Goal: Task Accomplishment & Management: Use online tool/utility

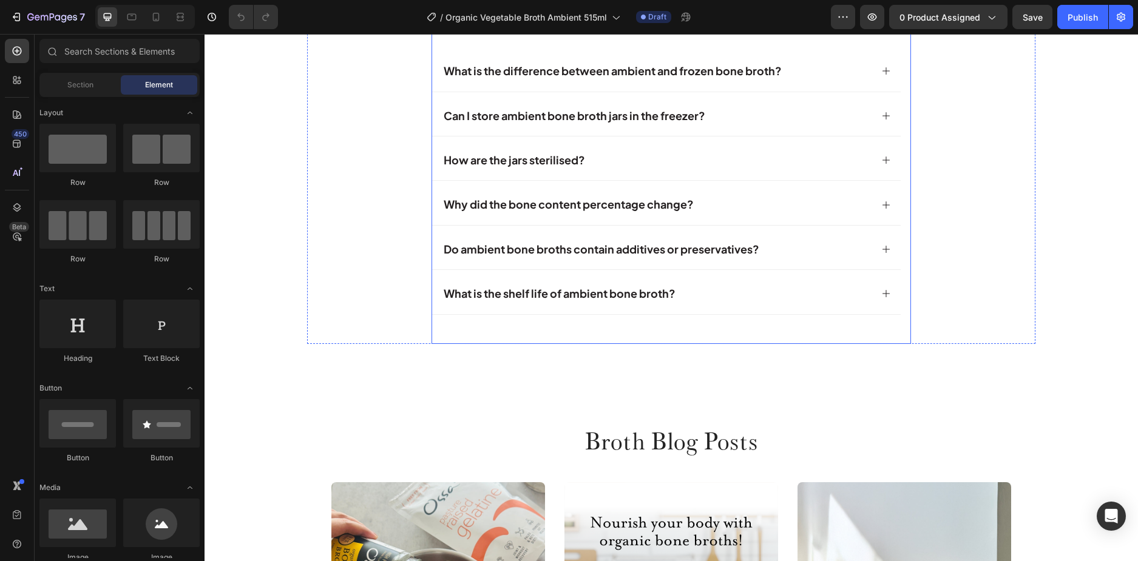
scroll to position [4644, 0]
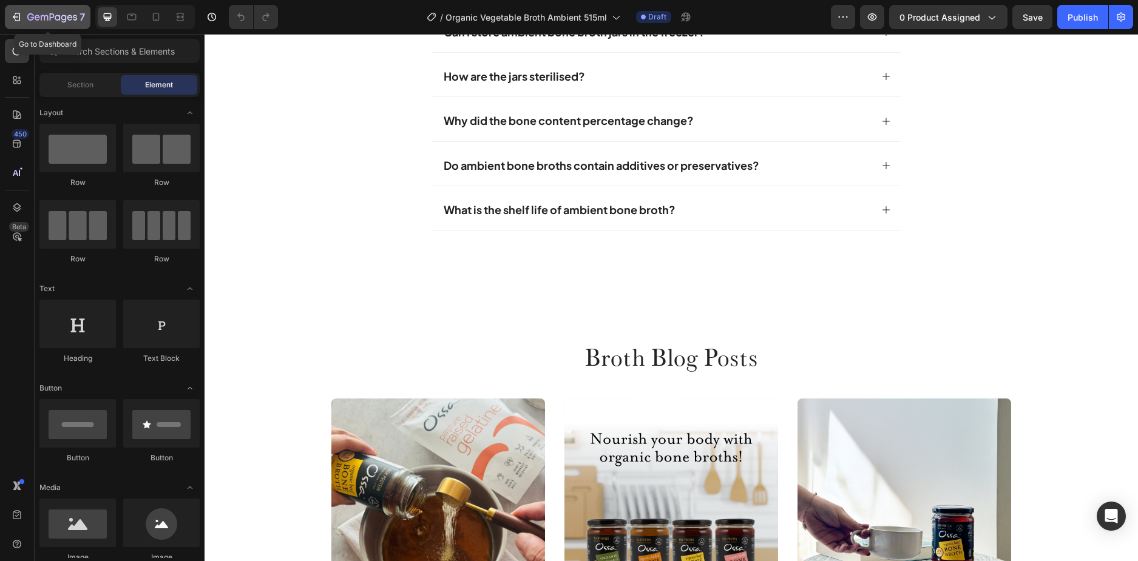
click at [18, 16] on icon "button" at bounding box center [16, 17] width 12 height 12
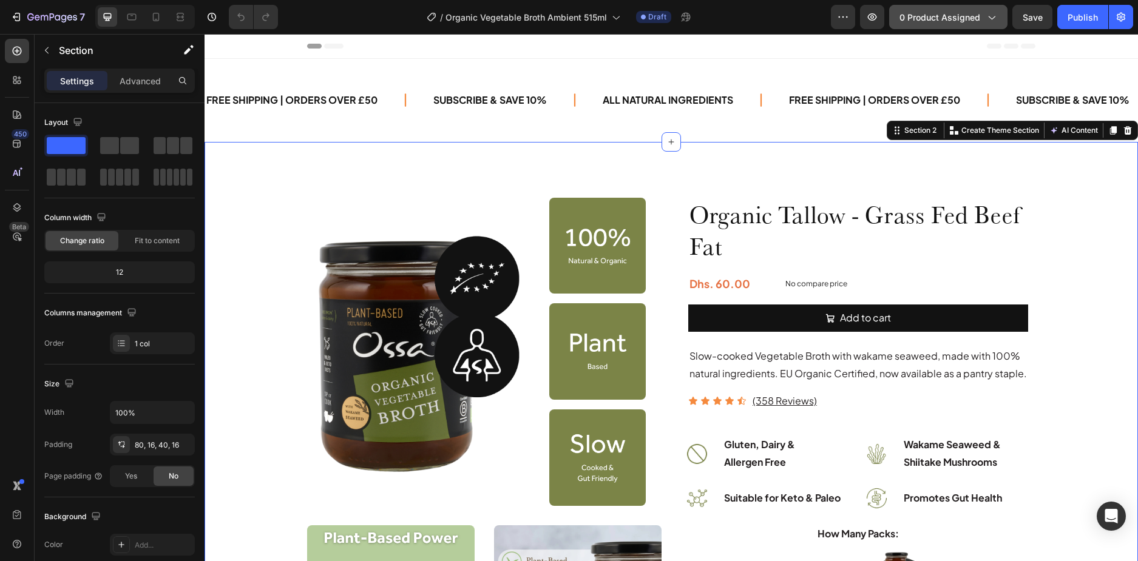
click at [909, 20] on span "0 product assigned" at bounding box center [939, 17] width 81 height 13
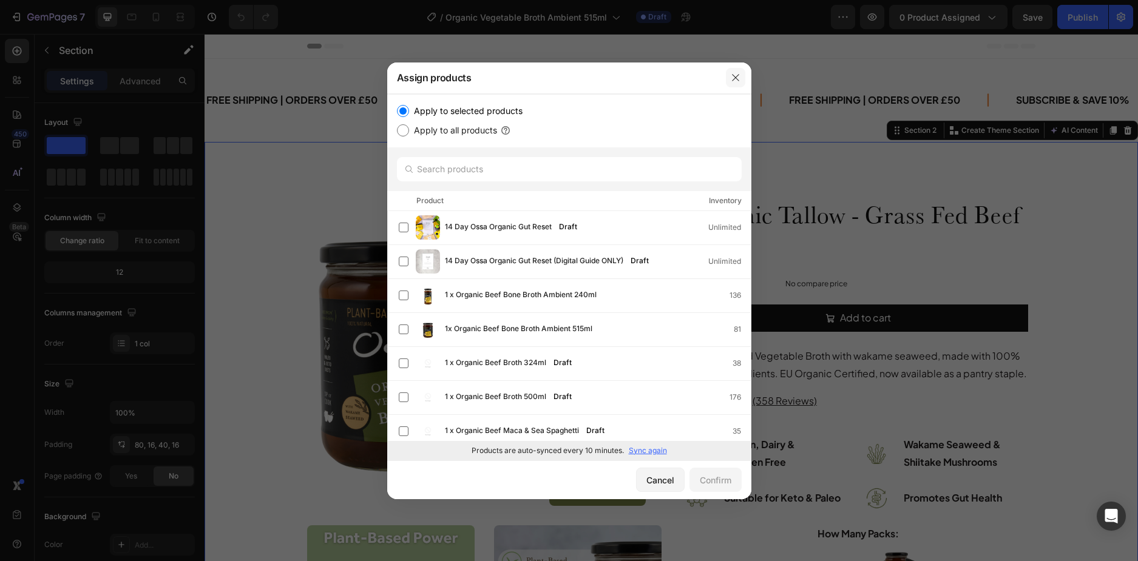
click at [731, 75] on icon "button" at bounding box center [736, 78] width 10 height 10
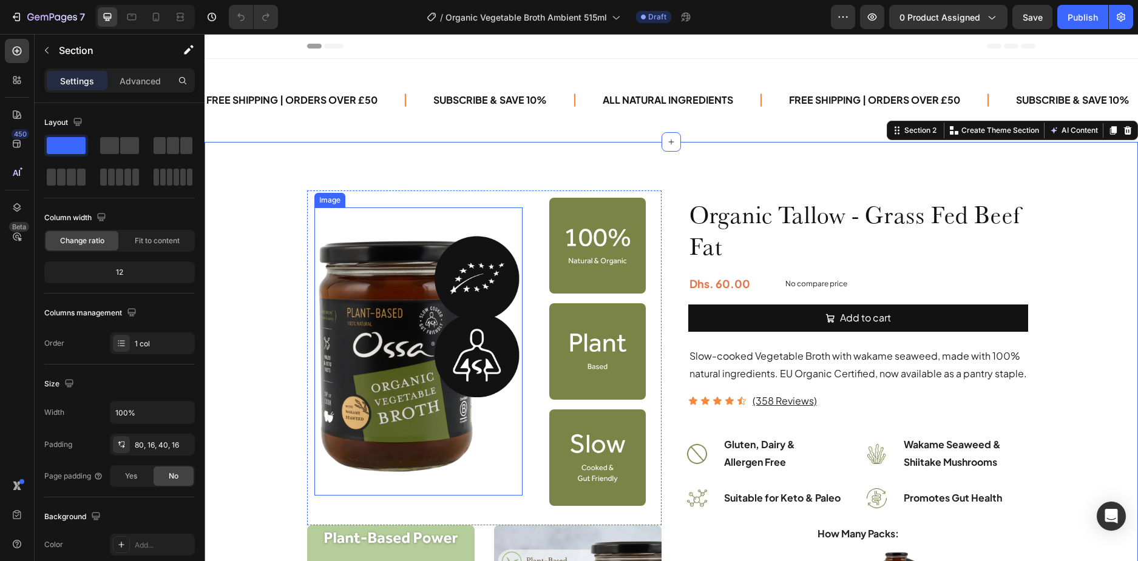
click at [476, 271] on img at bounding box center [418, 352] width 208 height 288
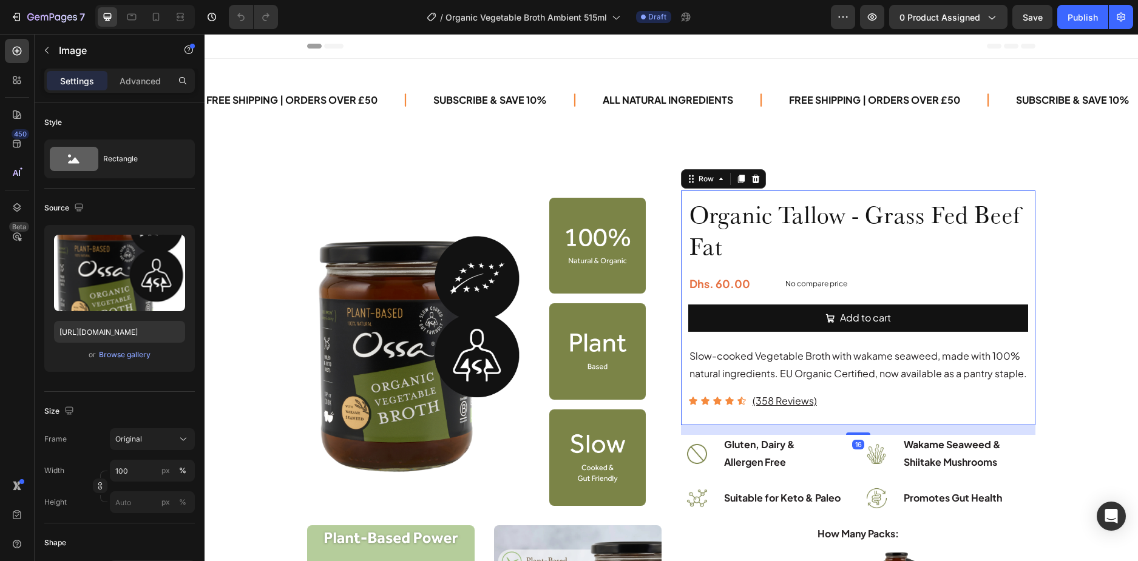
click at [681, 218] on div "Organic Tallow - Grass Fed Beef Fat Product Title Dhs. 60.00 Product Price Prod…" at bounding box center [858, 308] width 354 height 235
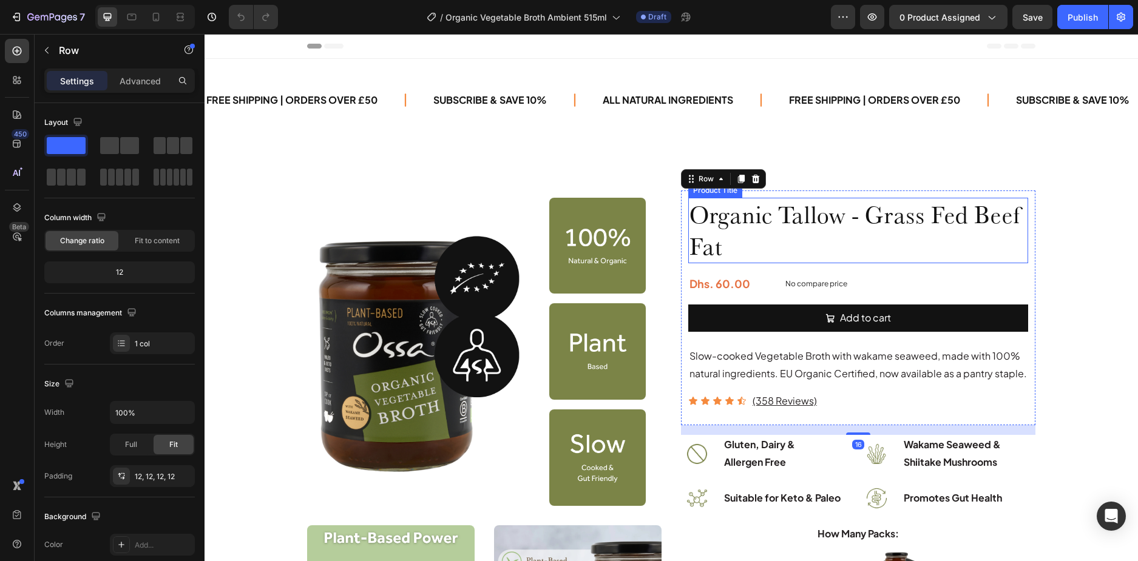
click at [714, 215] on h1 "Organic Tallow - Grass Fed Beef Fat" at bounding box center [858, 231] width 340 height 66
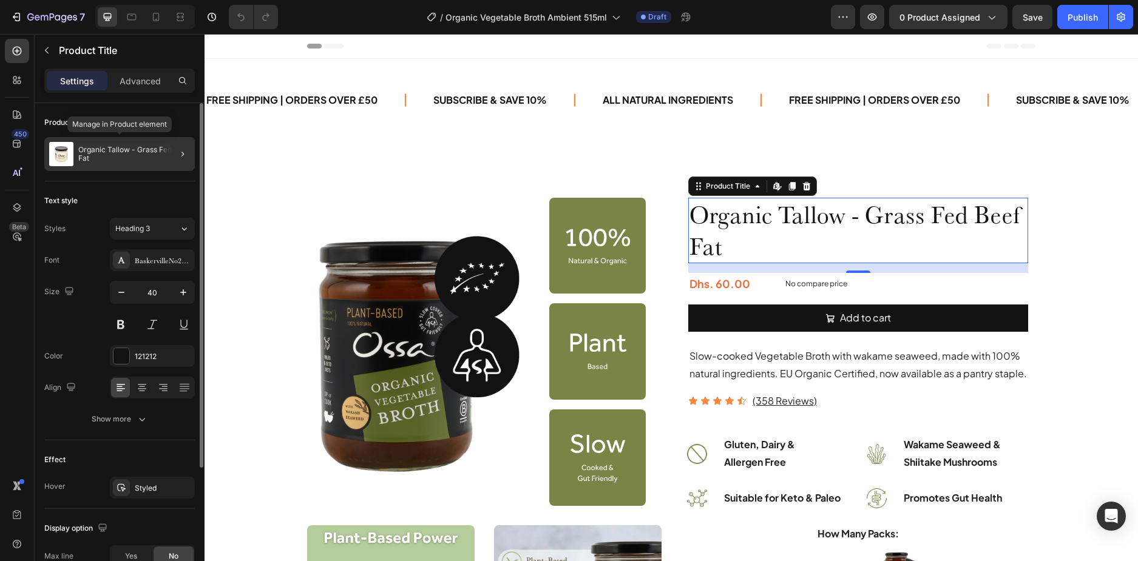
click at [139, 155] on p "Organic Tallow - Grass Fed Beef Fat" at bounding box center [134, 154] width 112 height 17
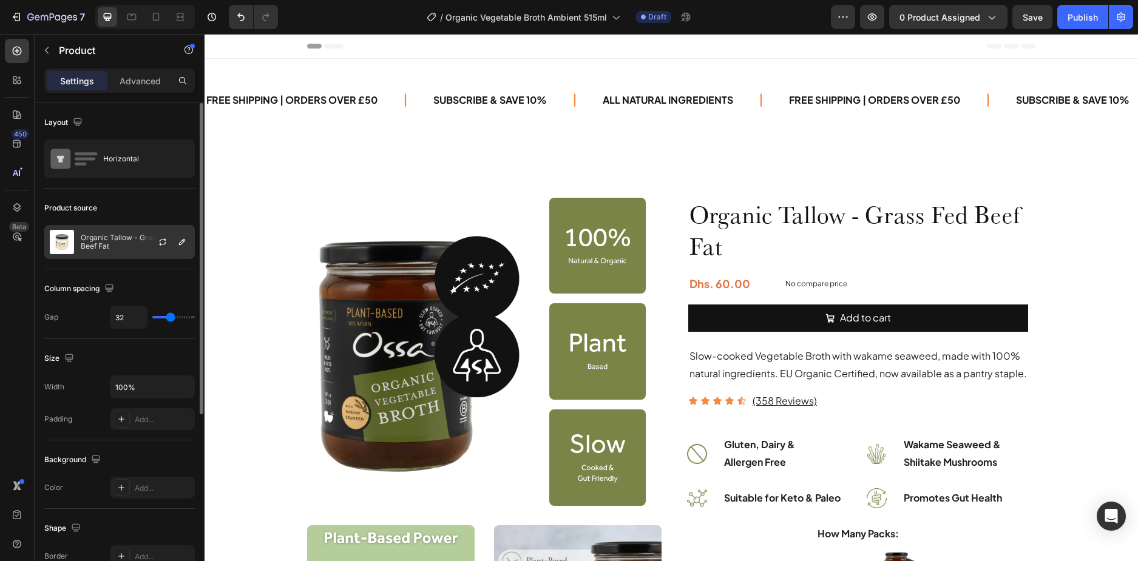
click at [132, 239] on p "Organic Tallow - Grass Fed Beef Fat" at bounding box center [135, 242] width 109 height 17
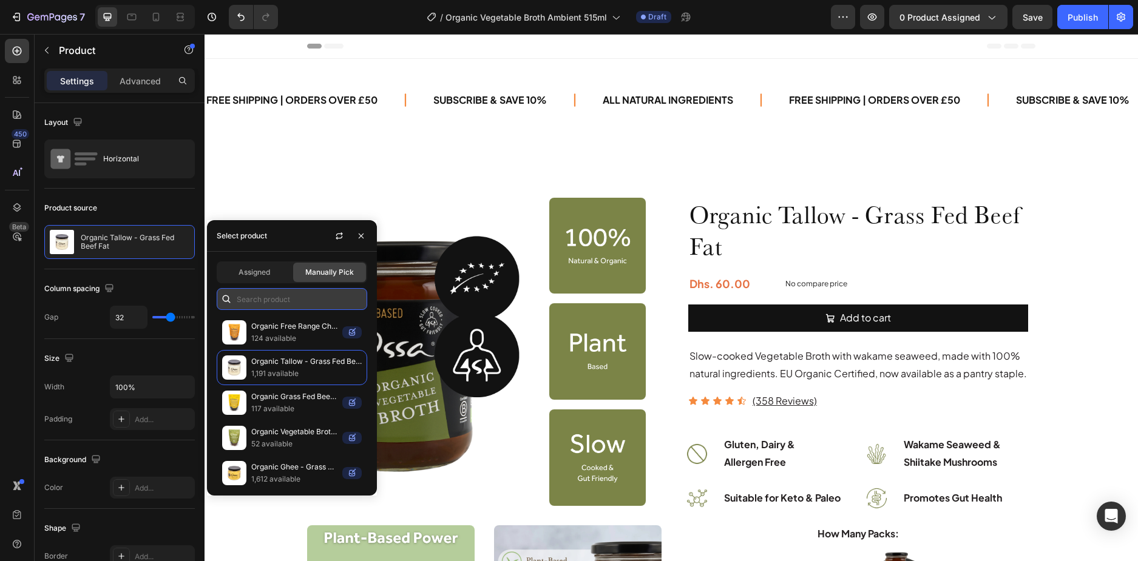
click at [281, 300] on input "text" at bounding box center [292, 299] width 151 height 22
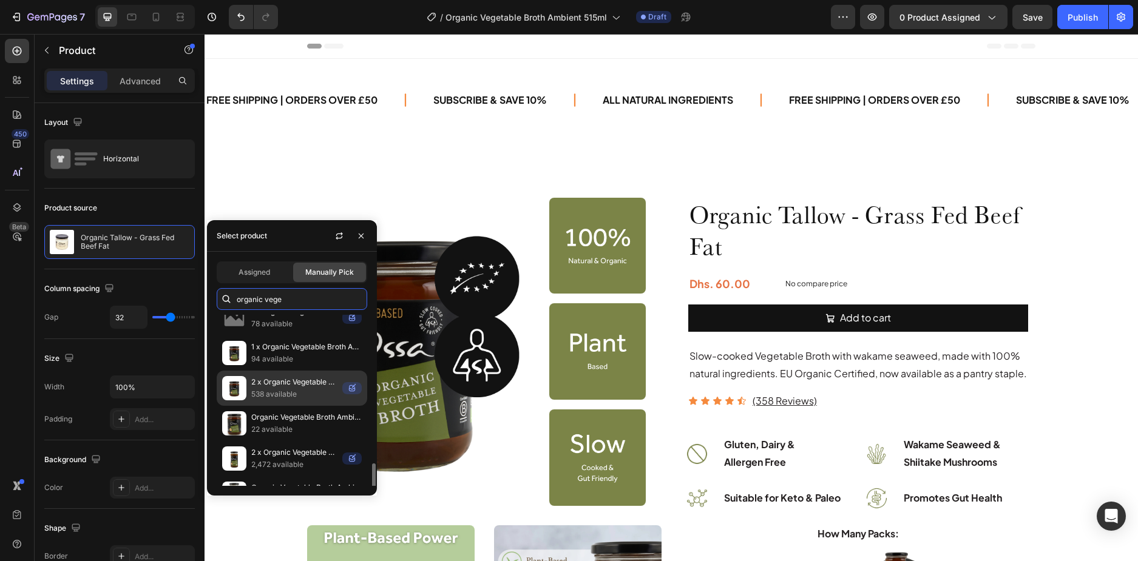
scroll to position [181, 0]
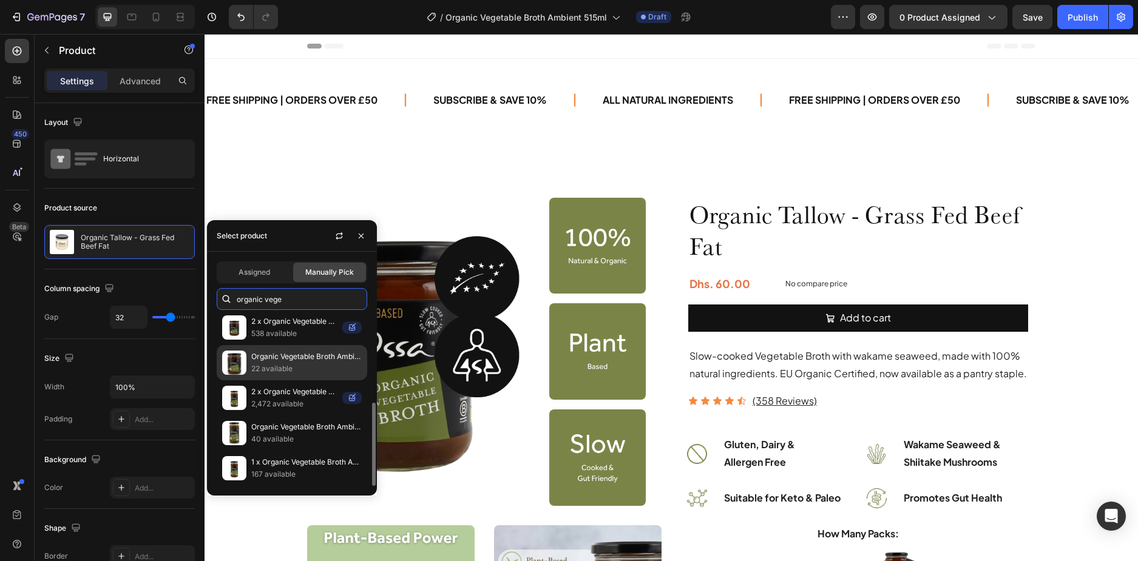
type input "organic vege"
click at [292, 364] on p "22 available" at bounding box center [306, 369] width 110 height 12
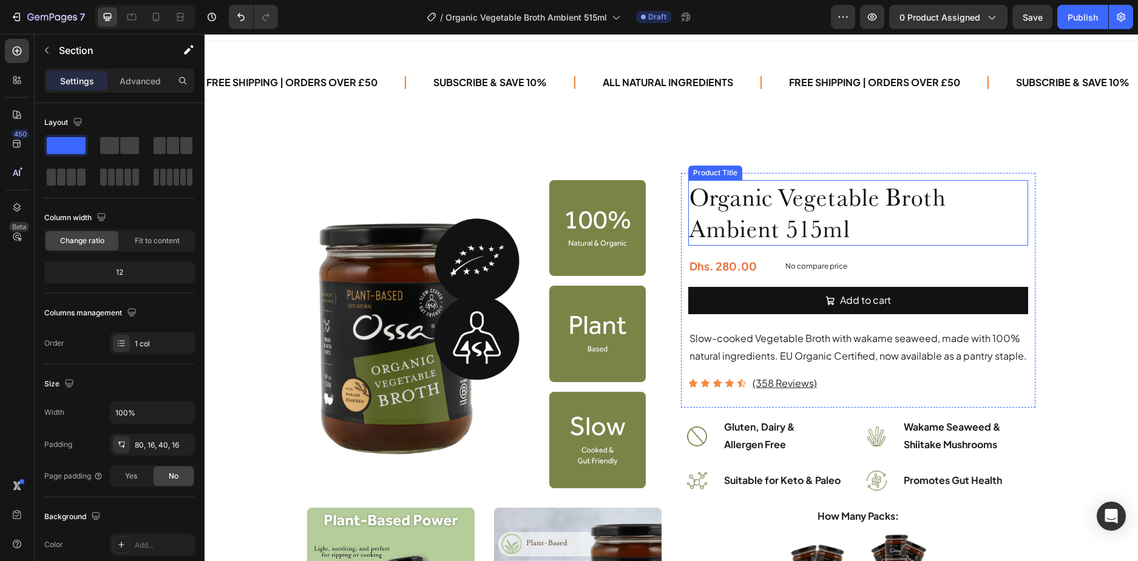
scroll to position [0, 0]
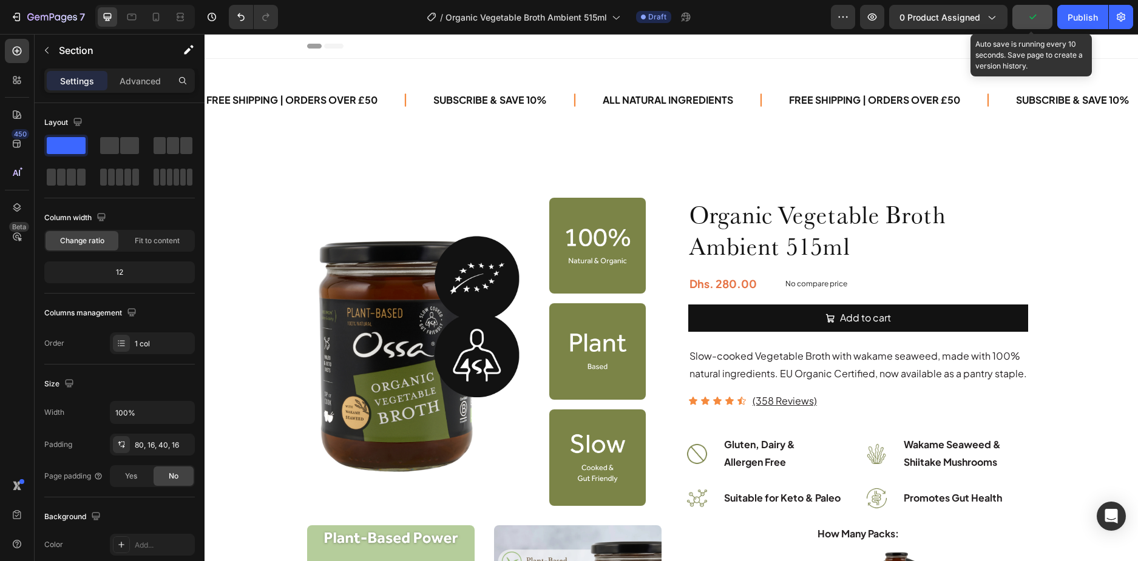
click at [1029, 21] on icon "button" at bounding box center [1032, 17] width 12 height 12
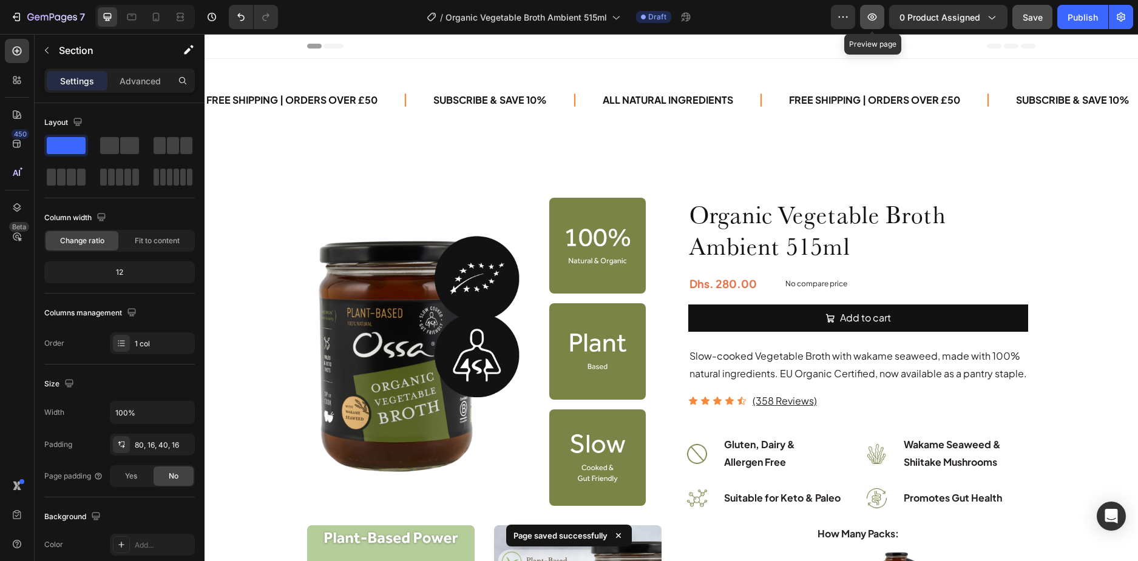
click at [876, 21] on icon "button" at bounding box center [872, 17] width 12 height 12
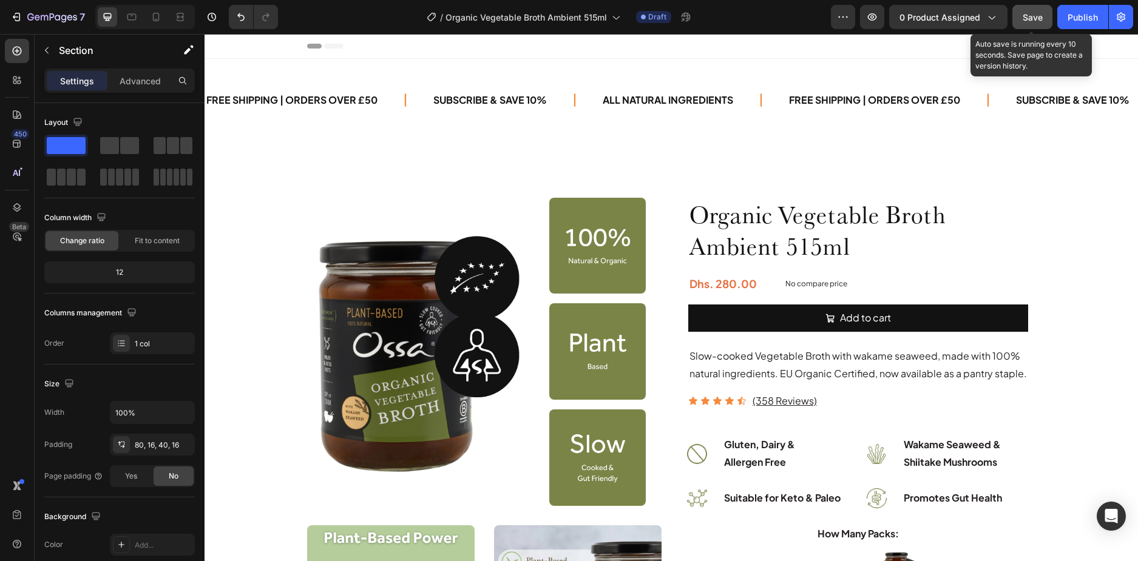
click at [1032, 16] on span "Save" at bounding box center [1033, 17] width 20 height 10
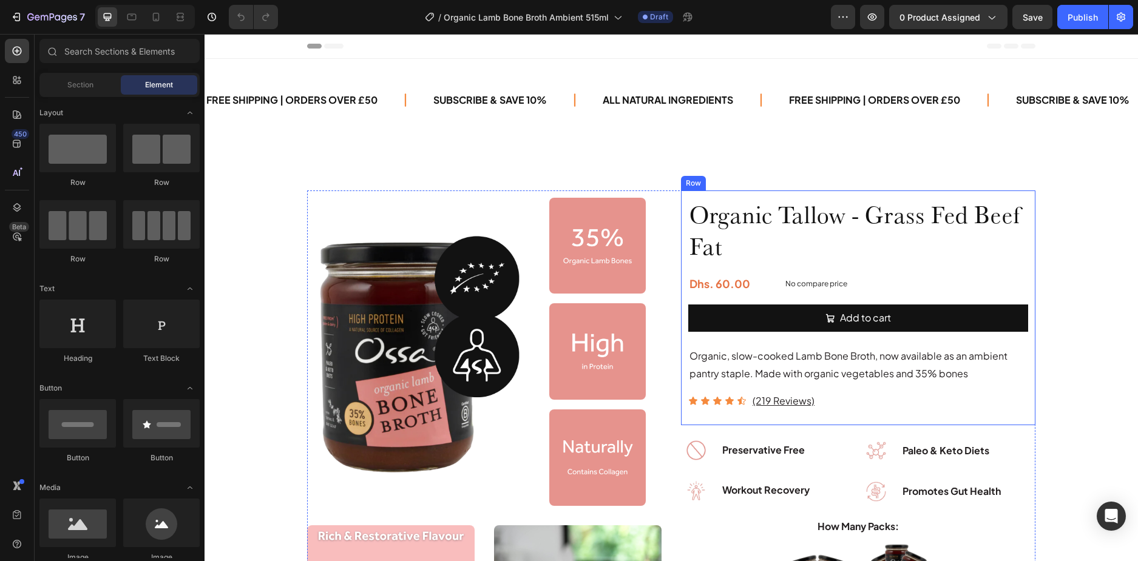
click at [681, 271] on div "Organic Tallow - Grass Fed Beef Fat Product Title Dhs. 60.00 Product Price Prod…" at bounding box center [858, 308] width 354 height 235
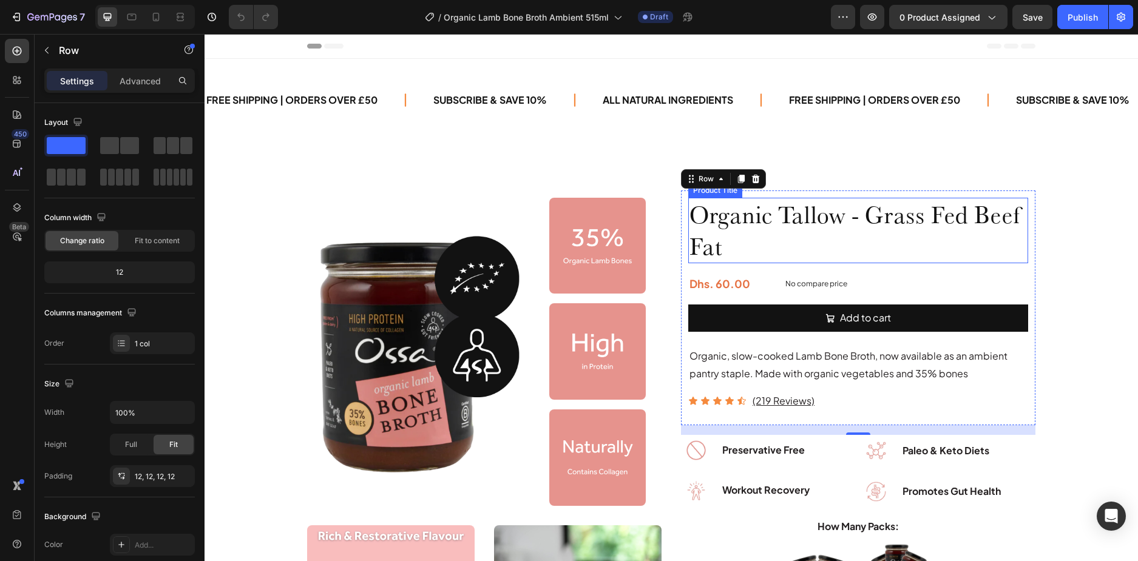
click at [747, 237] on h1 "Organic Tallow - Grass Fed Beef Fat" at bounding box center [858, 231] width 340 height 66
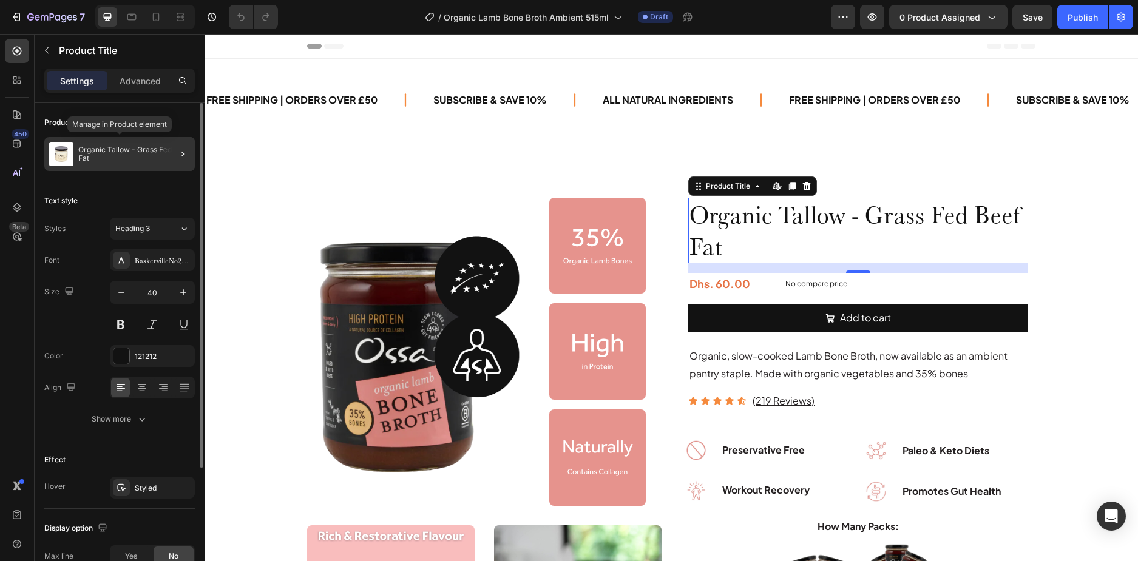
click at [138, 160] on p "Organic Tallow - Grass Fed Beef Fat" at bounding box center [134, 154] width 112 height 17
radio input "false"
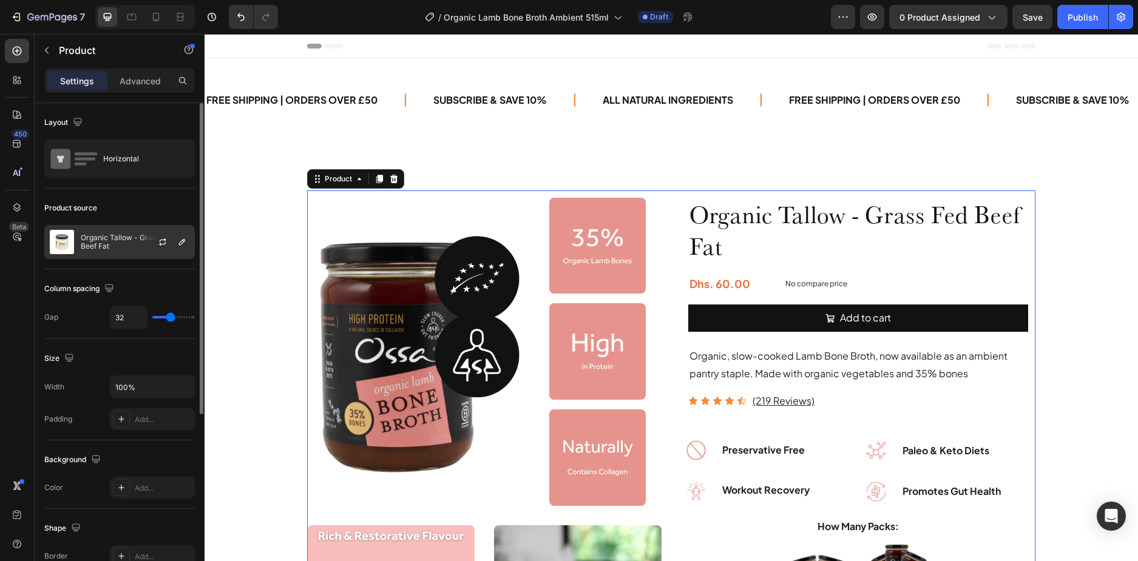
click at [136, 239] on p "Organic Tallow - Grass Fed Beef Fat" at bounding box center [135, 242] width 109 height 17
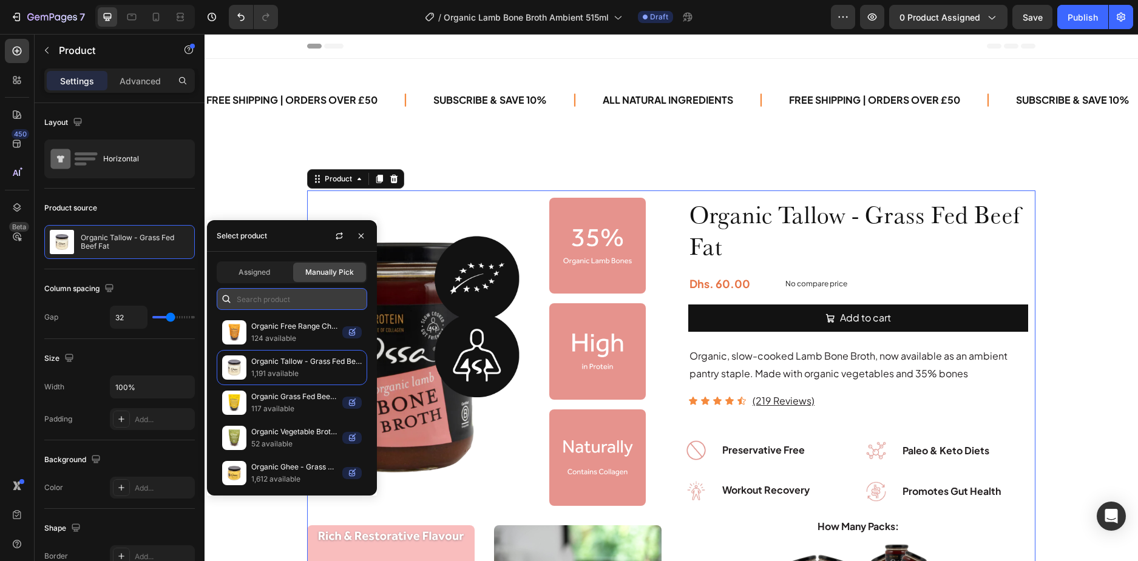
click at [277, 293] on input "text" at bounding box center [292, 299] width 151 height 22
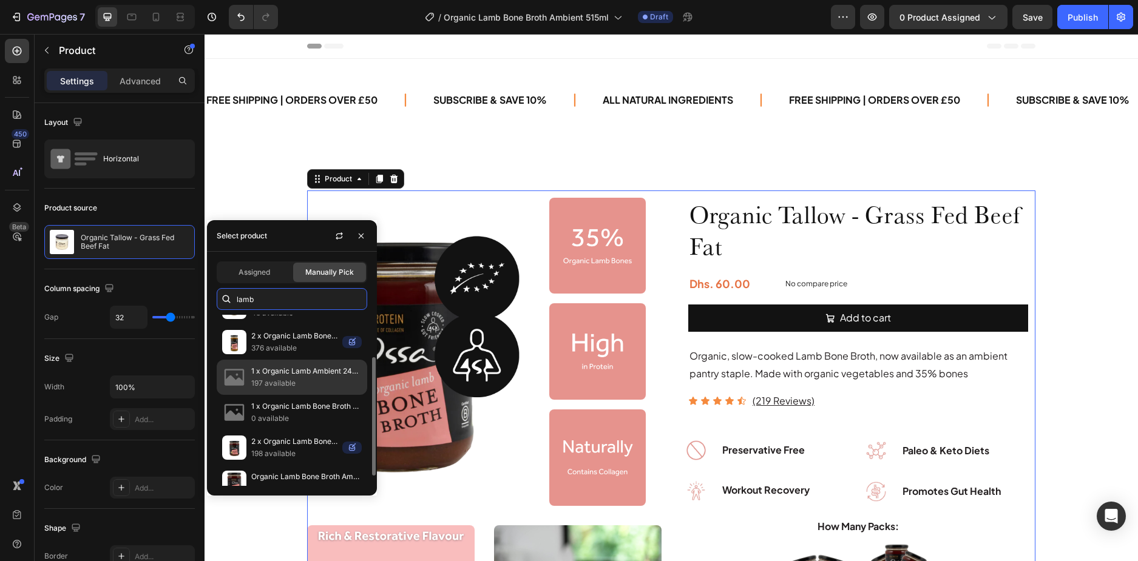
scroll to position [75, 0]
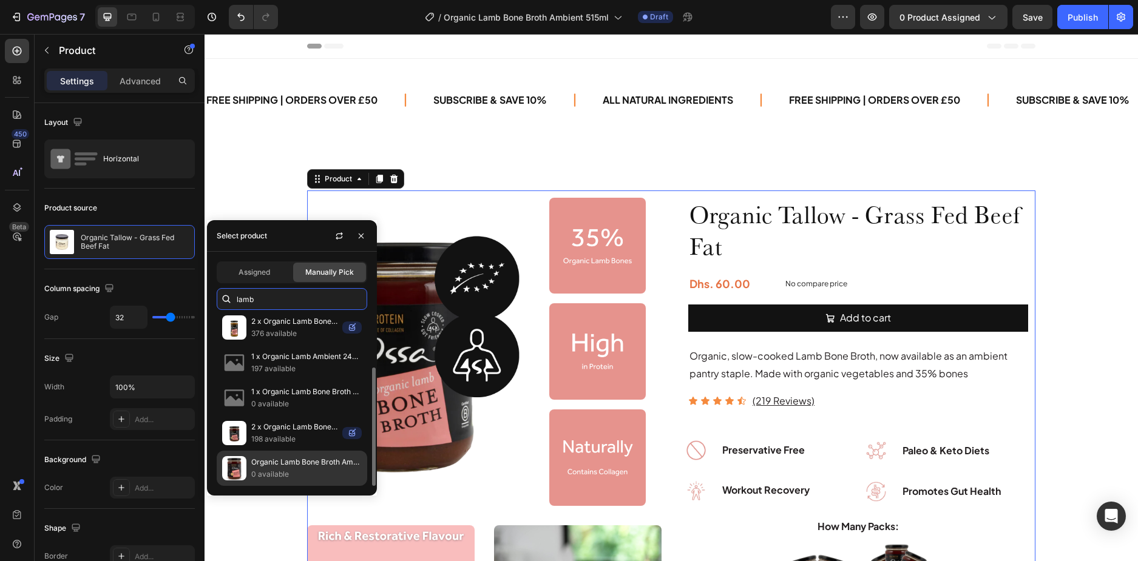
type input "lamb"
click at [282, 470] on p "0 available" at bounding box center [306, 475] width 110 height 12
radio input "false"
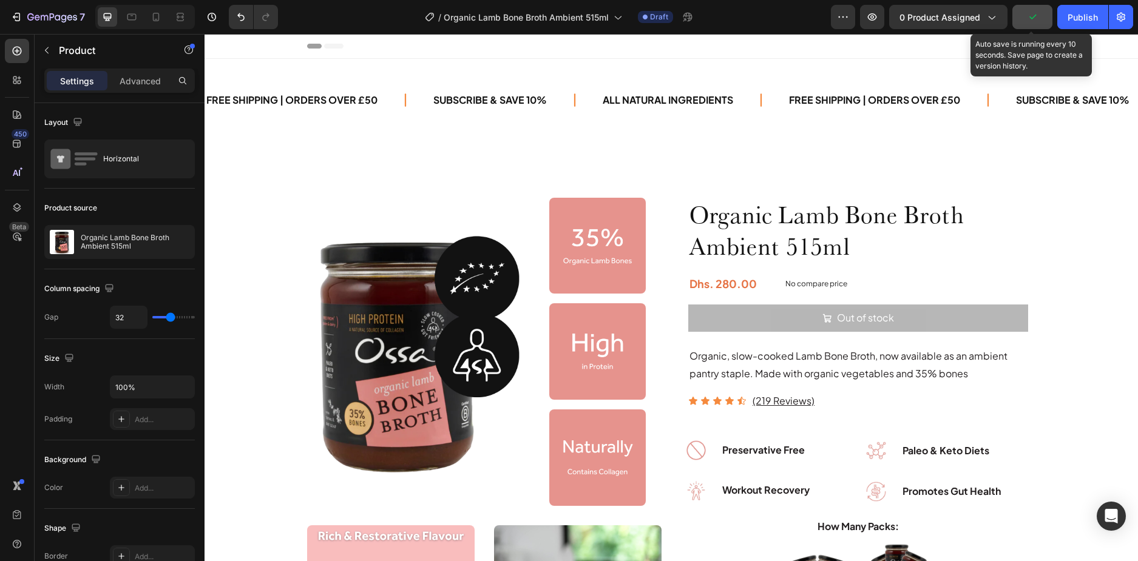
click at [1033, 19] on icon "button" at bounding box center [1032, 17] width 7 height 5
click at [1035, 18] on span "Save" at bounding box center [1033, 17] width 20 height 10
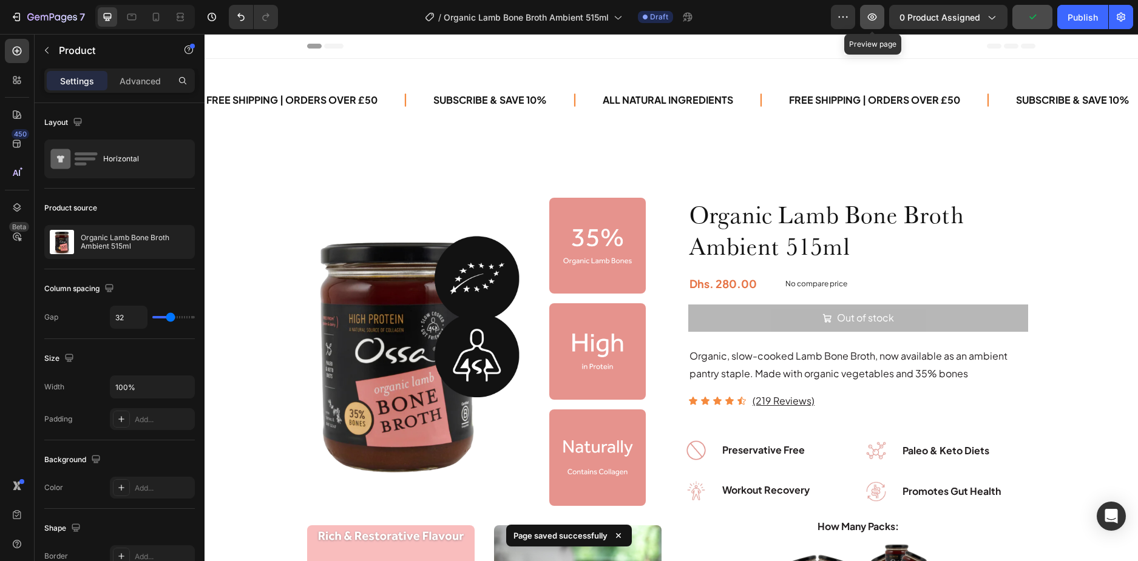
click at [884, 16] on button "button" at bounding box center [872, 17] width 24 height 24
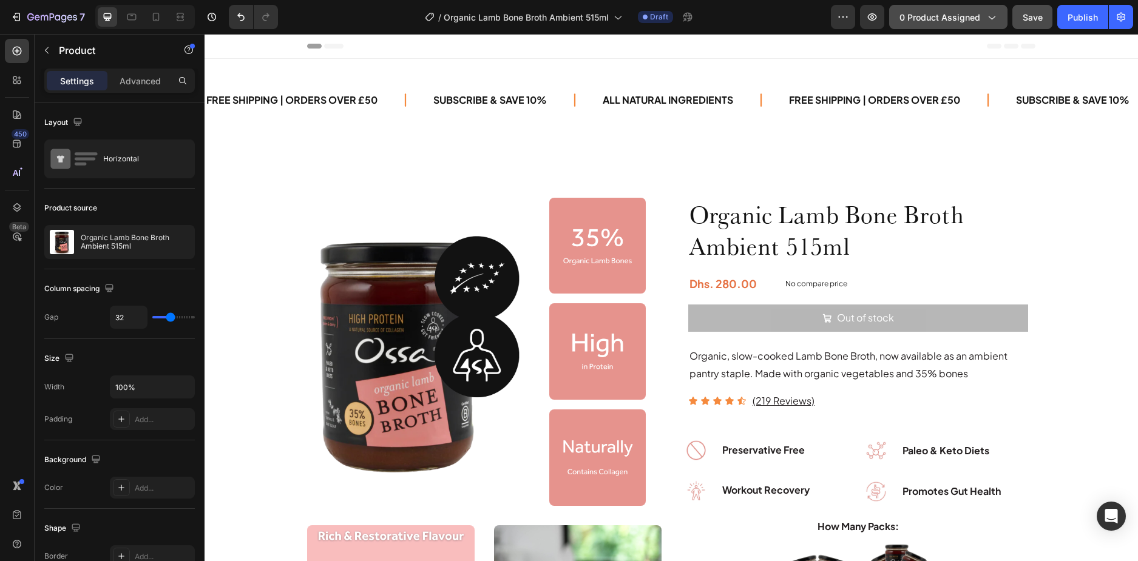
click at [958, 19] on span "0 product assigned" at bounding box center [939, 17] width 81 height 13
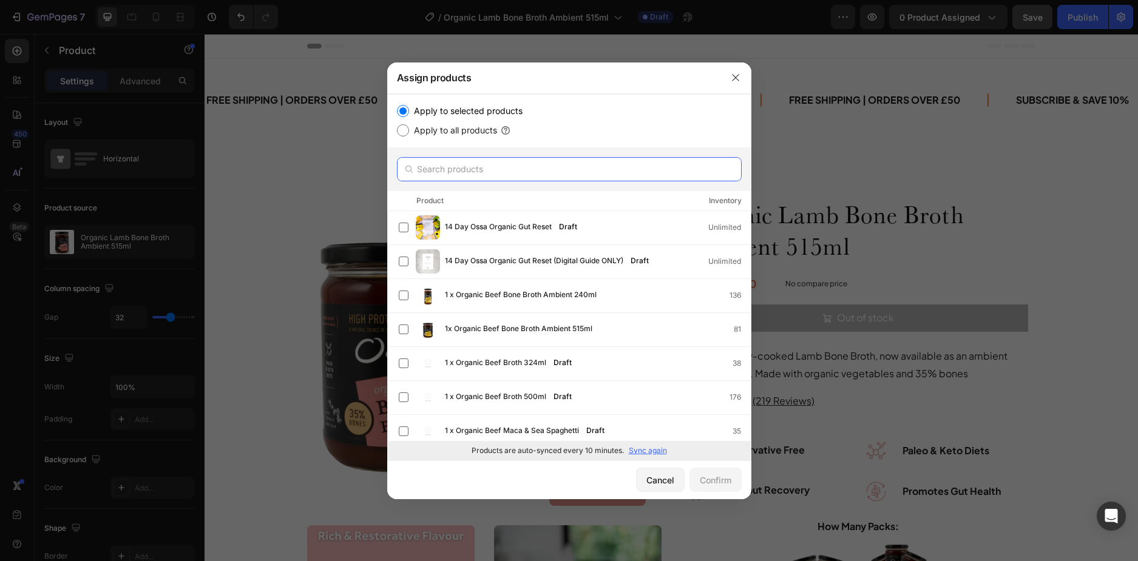
click at [491, 171] on input "text" at bounding box center [569, 169] width 345 height 24
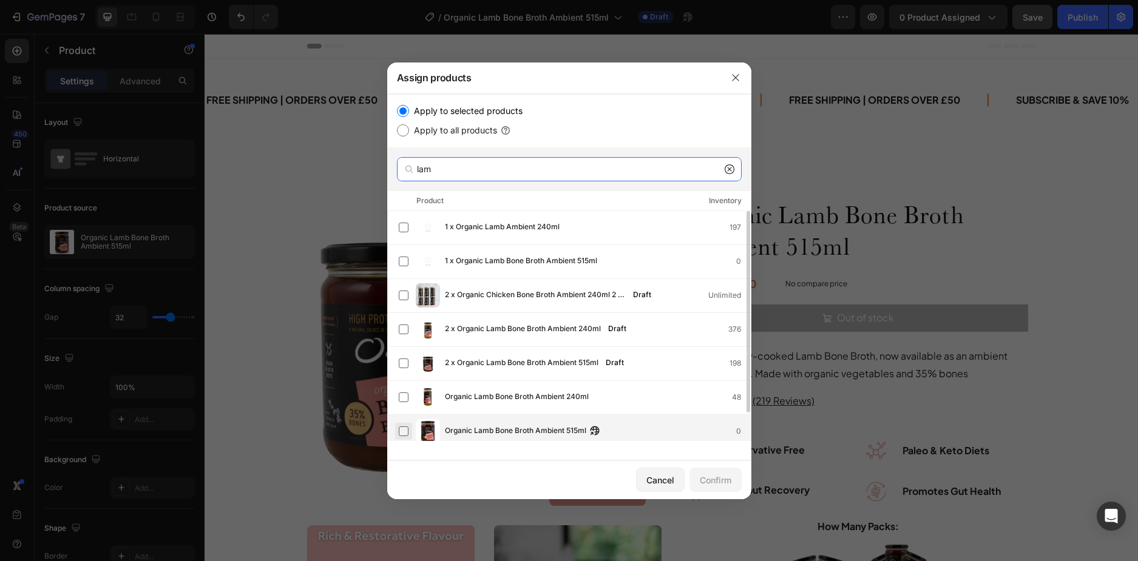
type input "lam"
click at [407, 432] on label at bounding box center [404, 432] width 10 height 10
drag, startPoint x: 720, startPoint y: 484, endPoint x: 260, endPoint y: 476, distance: 460.1
click at [260, 476] on div "Assign products Apply to selected products Apply to all products lam Product In…" at bounding box center [569, 280] width 1138 height 561
click at [734, 72] on button "button" at bounding box center [735, 77] width 19 height 19
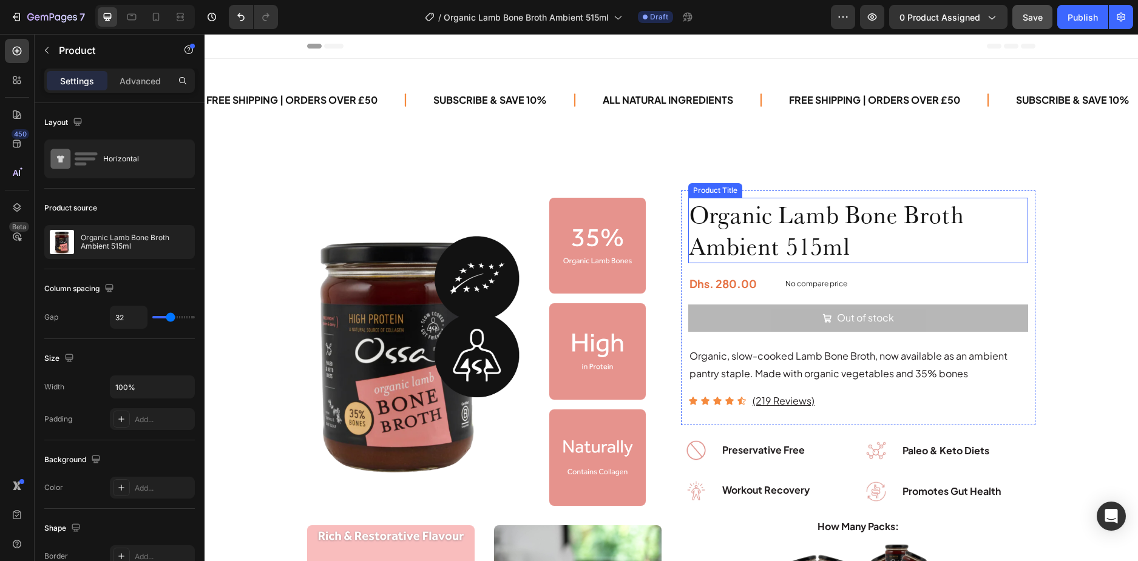
click at [779, 236] on h1 "Organic Lamb Bone Broth Ambient 515ml" at bounding box center [858, 231] width 340 height 66
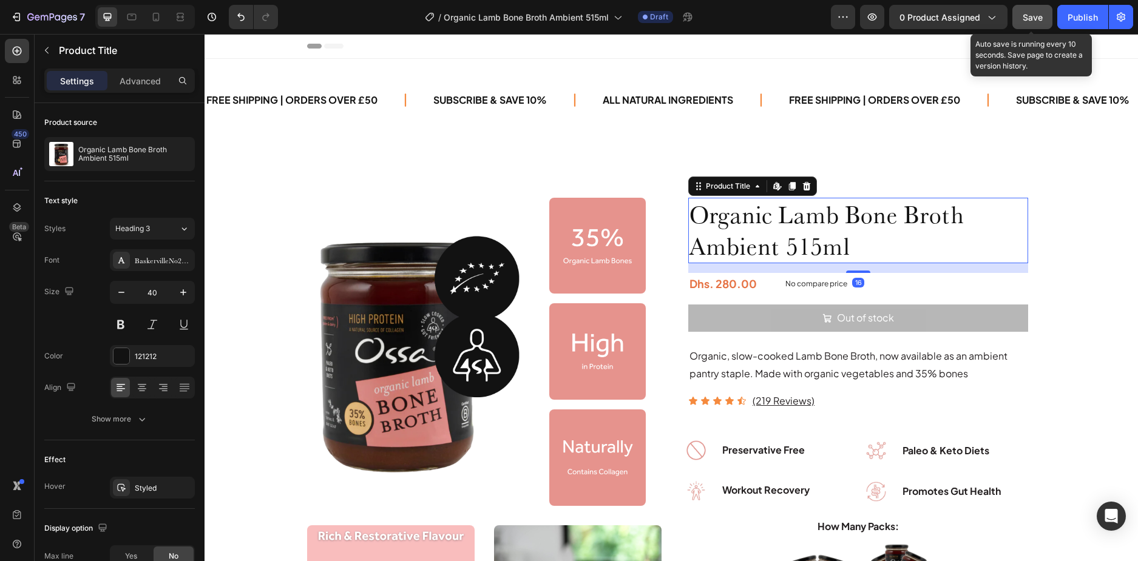
click at [1021, 21] on button "Save" at bounding box center [1032, 17] width 40 height 24
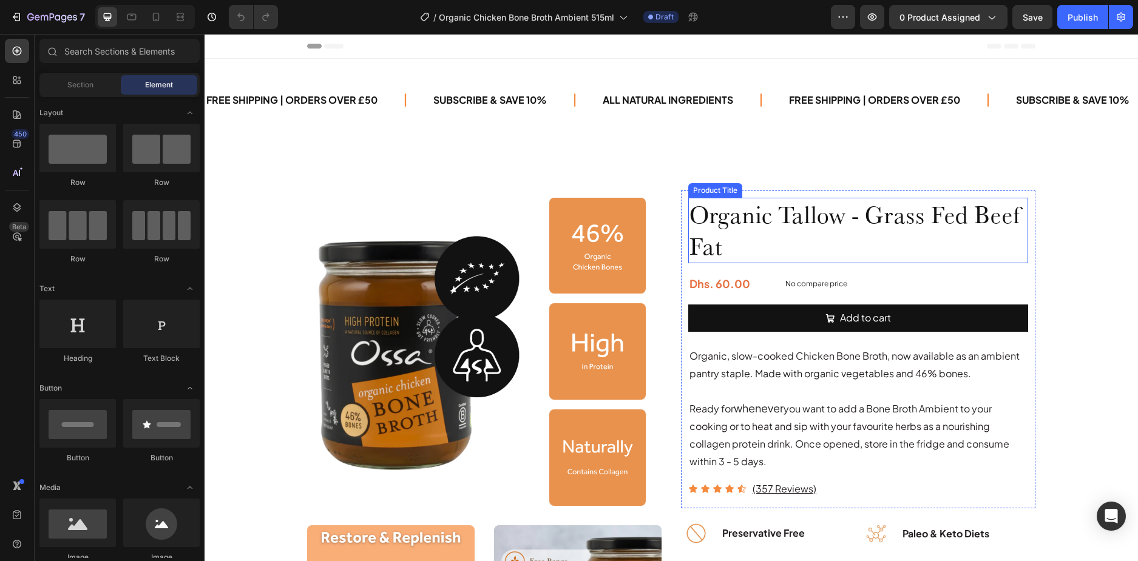
drag, startPoint x: 851, startPoint y: 228, endPoint x: 799, endPoint y: 228, distance: 51.6
click at [851, 228] on h1 "Organic Tallow - Grass Fed Beef Fat" at bounding box center [858, 231] width 340 height 66
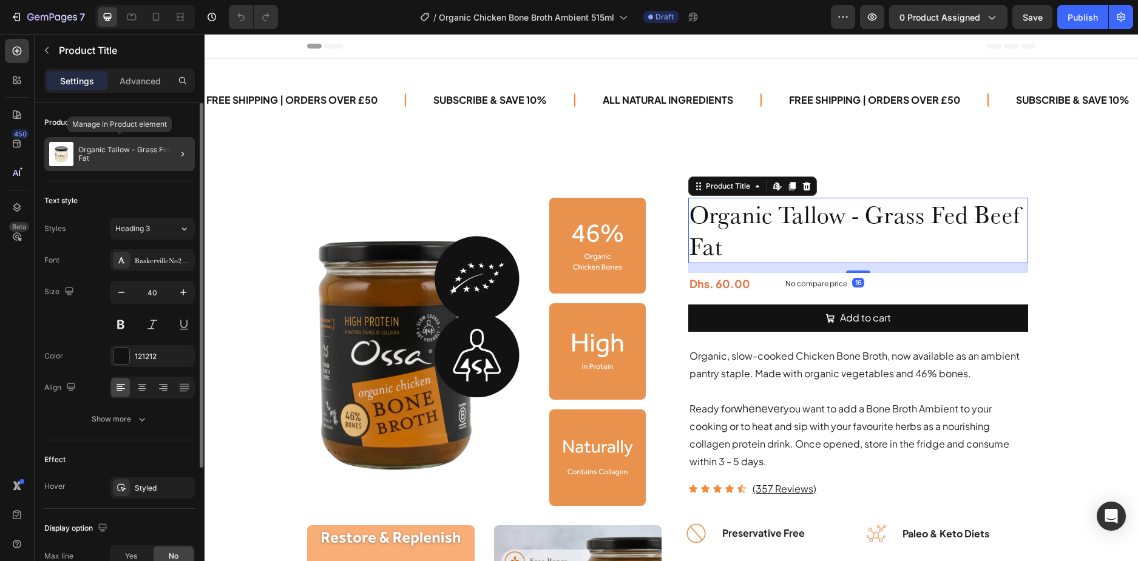
click at [143, 158] on p "Organic Tallow - Grass Fed Beef Fat" at bounding box center [134, 154] width 112 height 17
radio input "false"
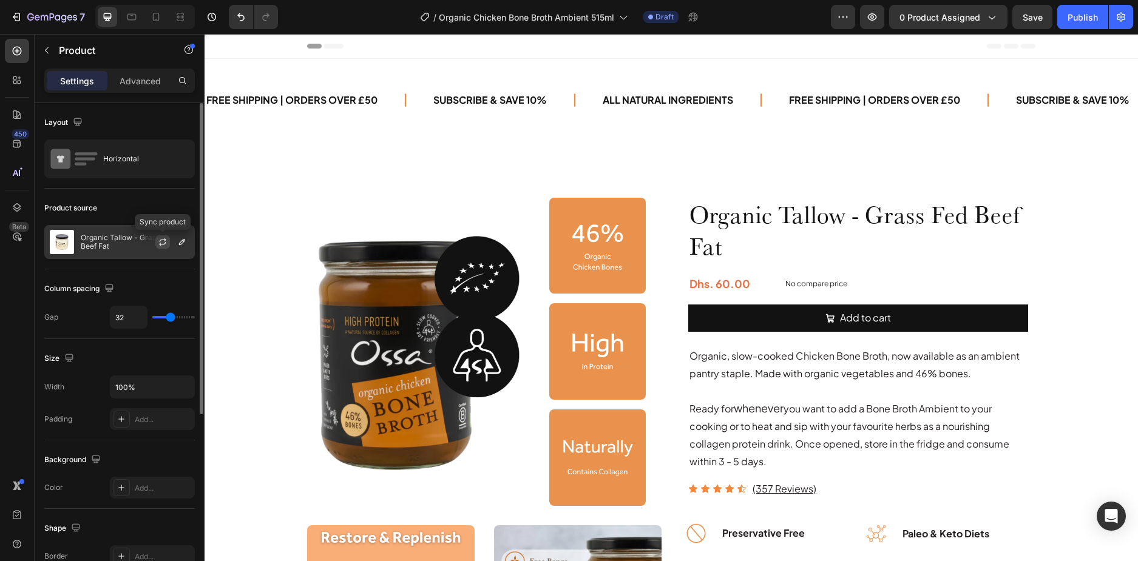
click at [158, 241] on icon "button" at bounding box center [163, 242] width 10 height 10
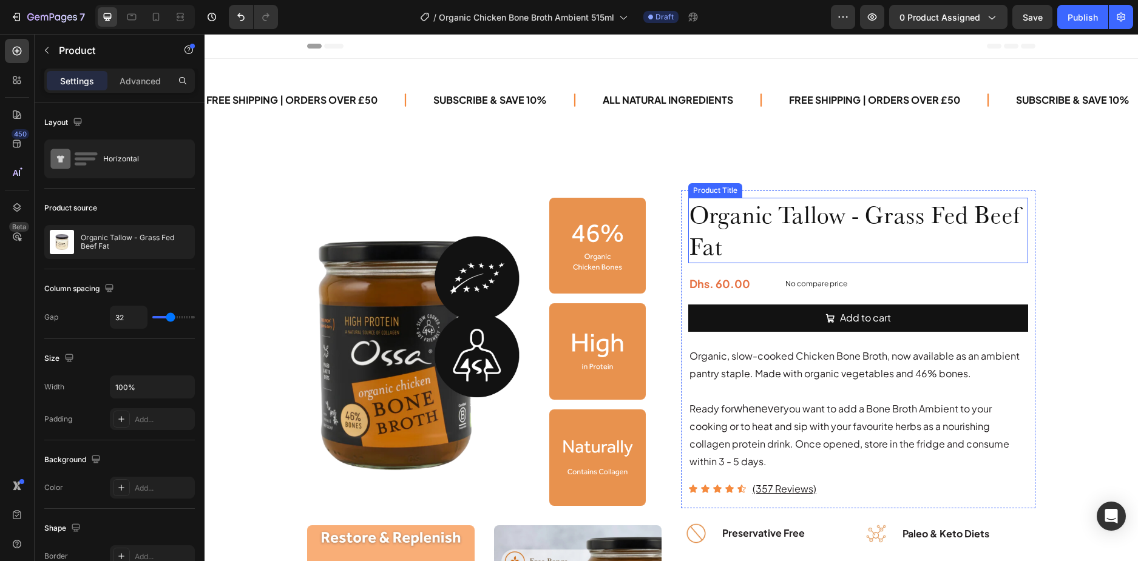
click at [785, 231] on h1 "Organic Tallow - Grass Fed Beef Fat" at bounding box center [858, 231] width 340 height 66
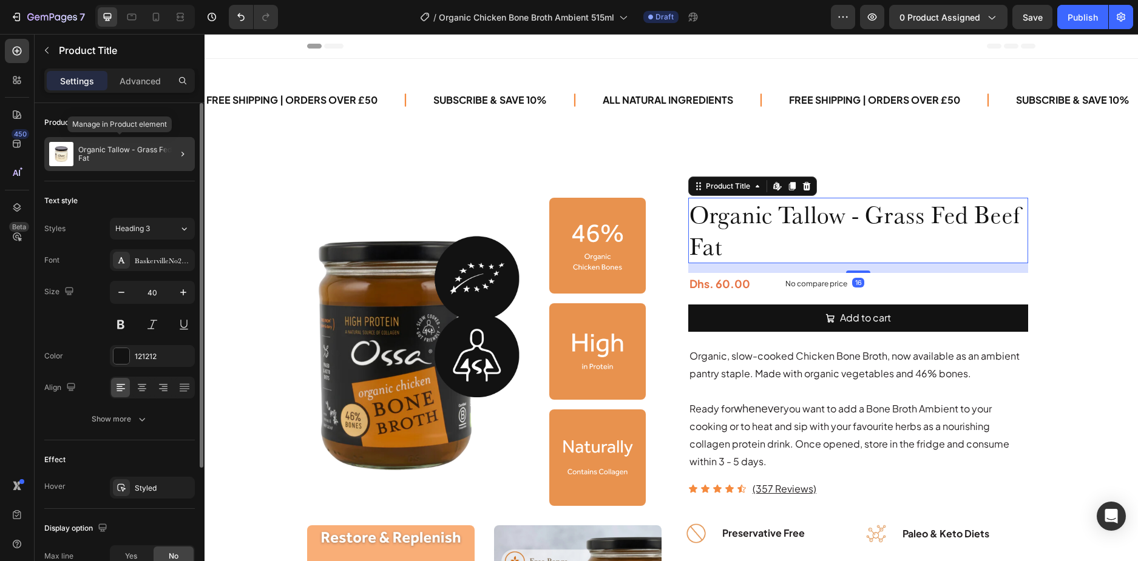
click at [149, 155] on p "Organic Tallow - Grass Fed Beef Fat" at bounding box center [134, 154] width 112 height 17
radio input "false"
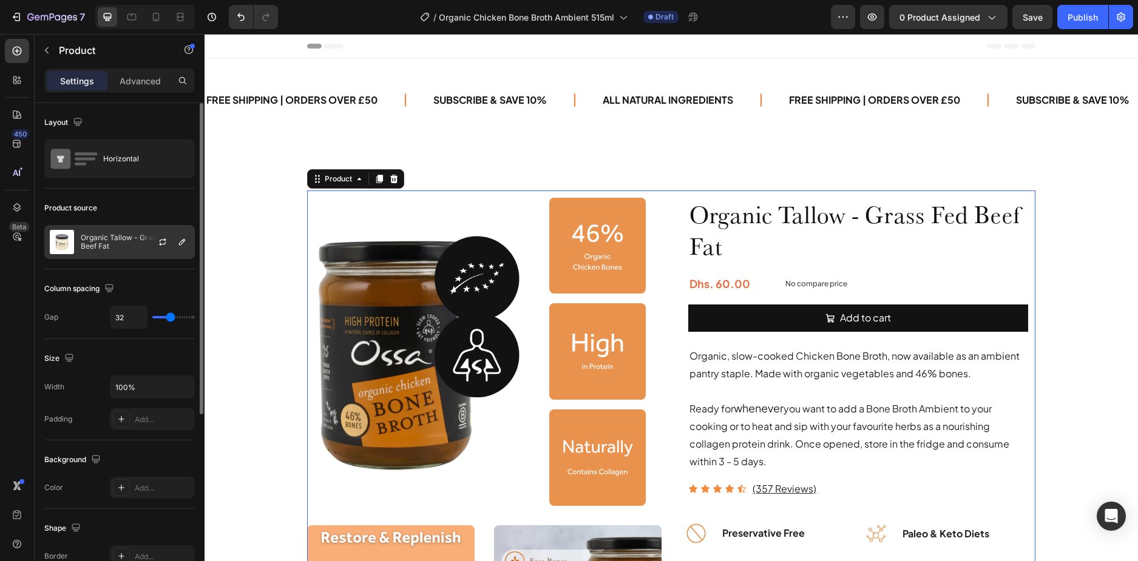
click at [132, 249] on p "Organic Tallow - Grass Fed Beef Fat" at bounding box center [135, 242] width 109 height 17
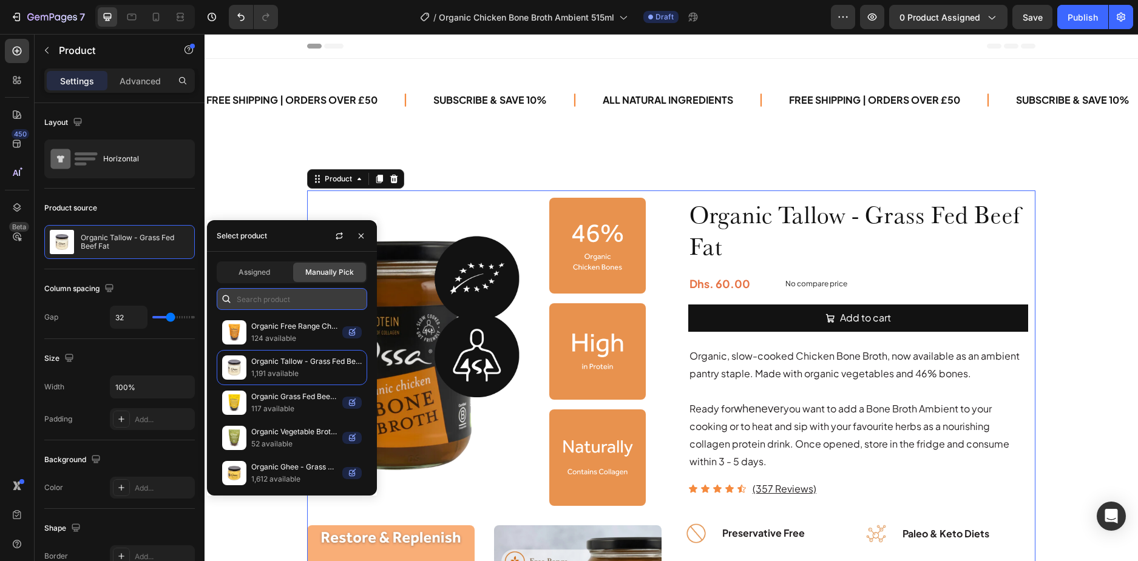
click at [284, 296] on input "text" at bounding box center [292, 299] width 151 height 22
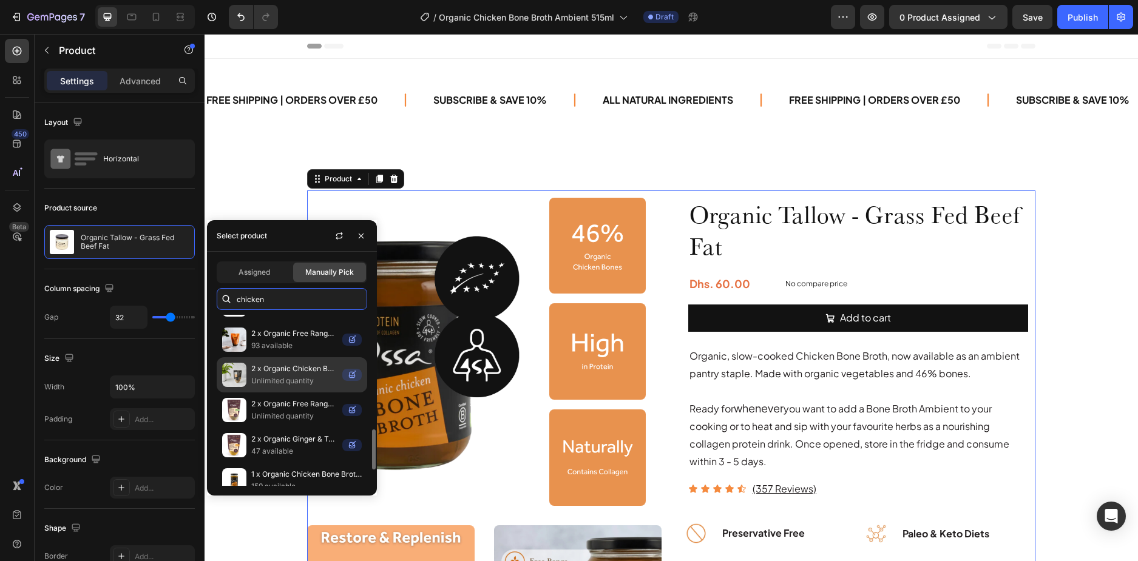
scroll to position [668, 0]
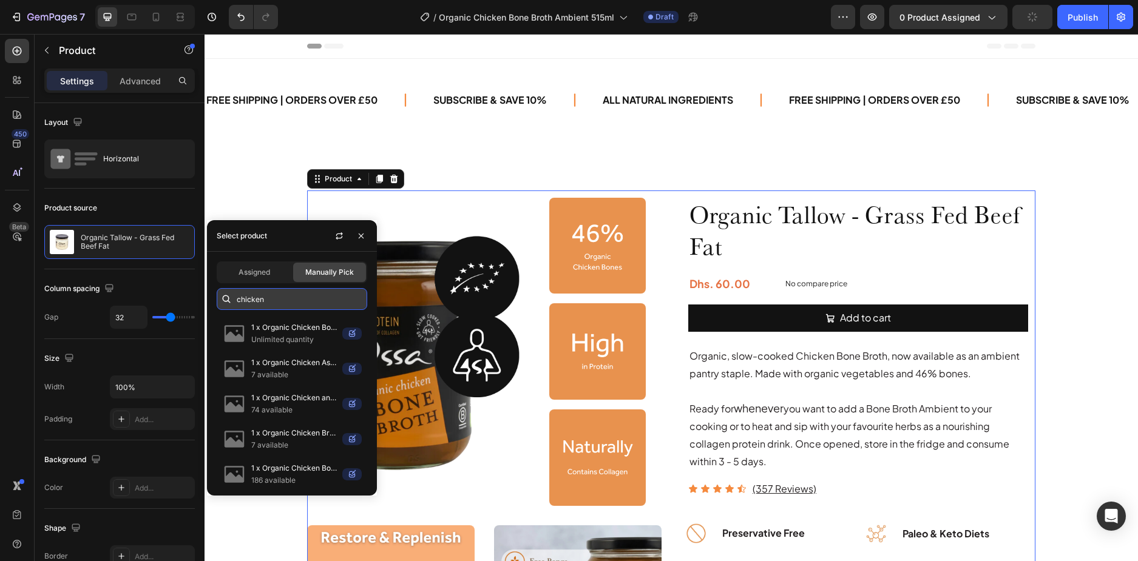
click at [275, 299] on input "chicken" at bounding box center [292, 299] width 151 height 22
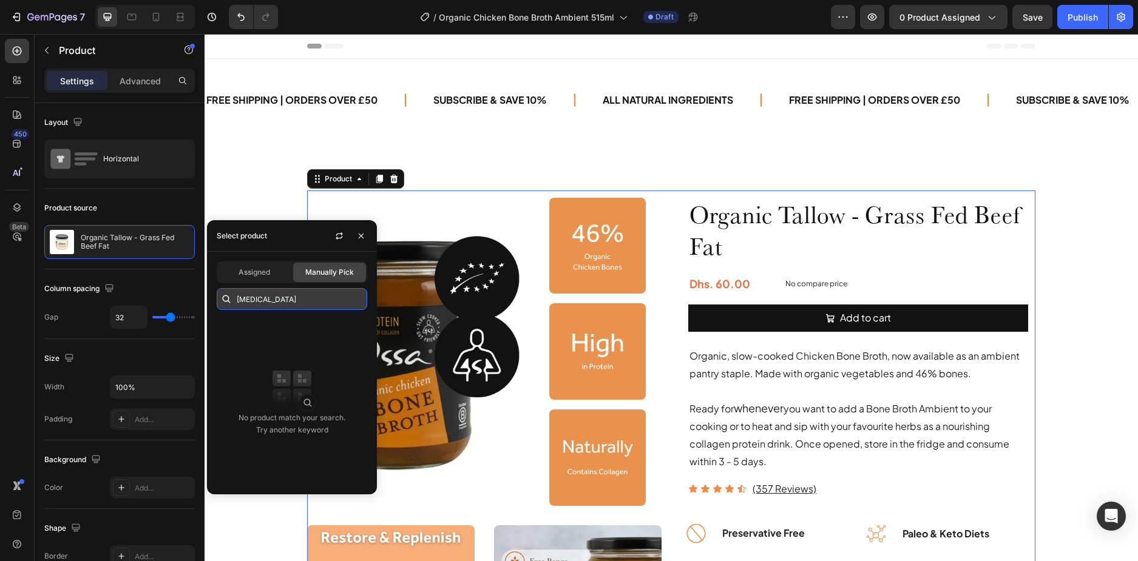
type input "ambient"
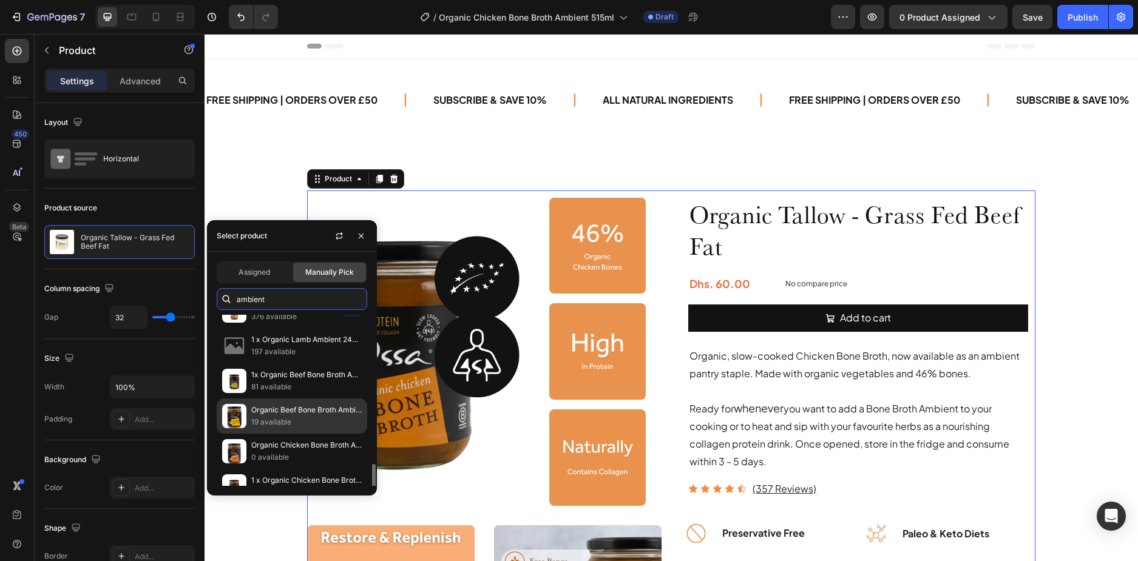
scroll to position [364, 0]
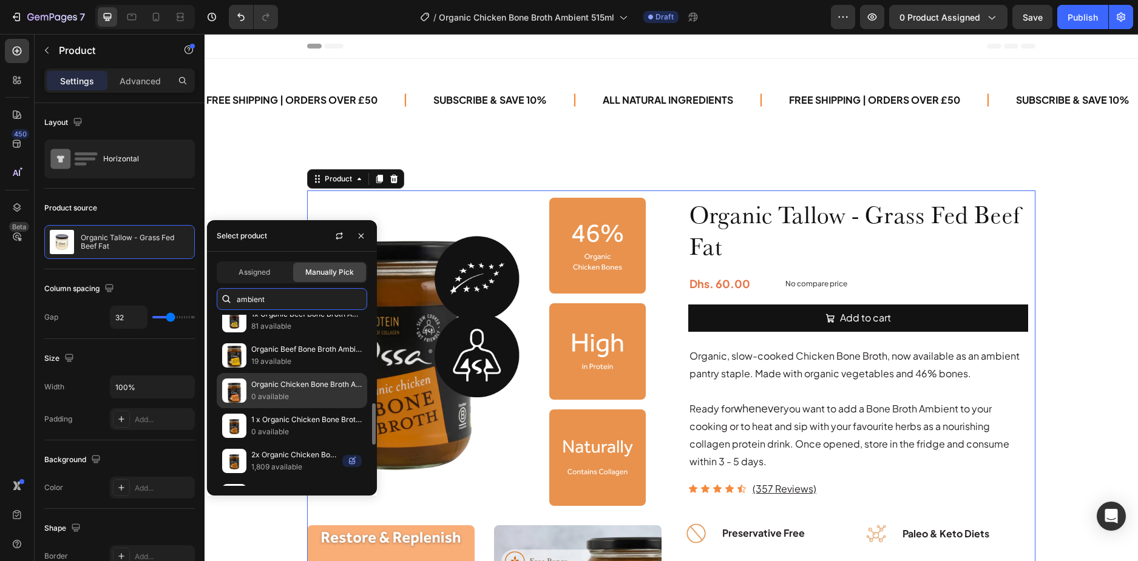
type input "ambient"
click at [278, 394] on p "0 available" at bounding box center [306, 397] width 110 height 12
radio input "false"
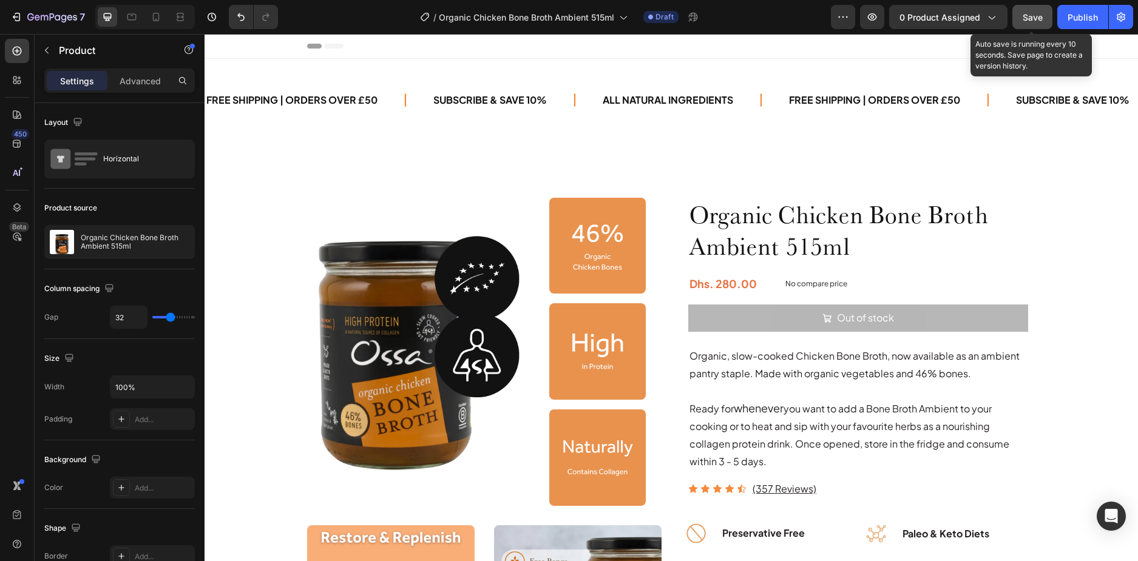
click at [1024, 14] on span "Save" at bounding box center [1033, 17] width 20 height 10
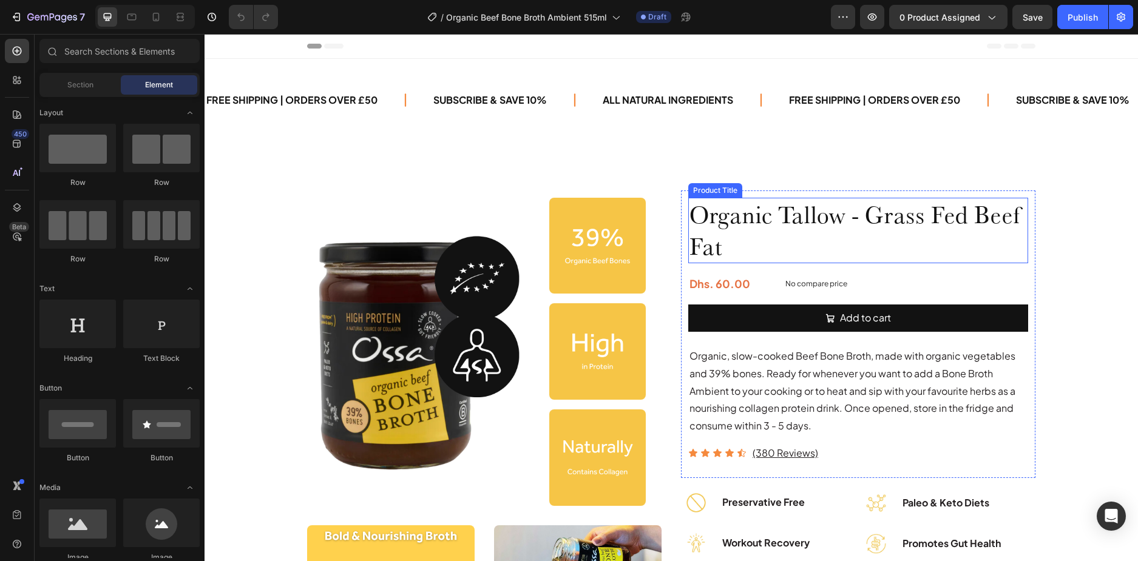
click at [807, 219] on h1 "Organic Tallow - Grass Fed Beef Fat" at bounding box center [858, 231] width 340 height 66
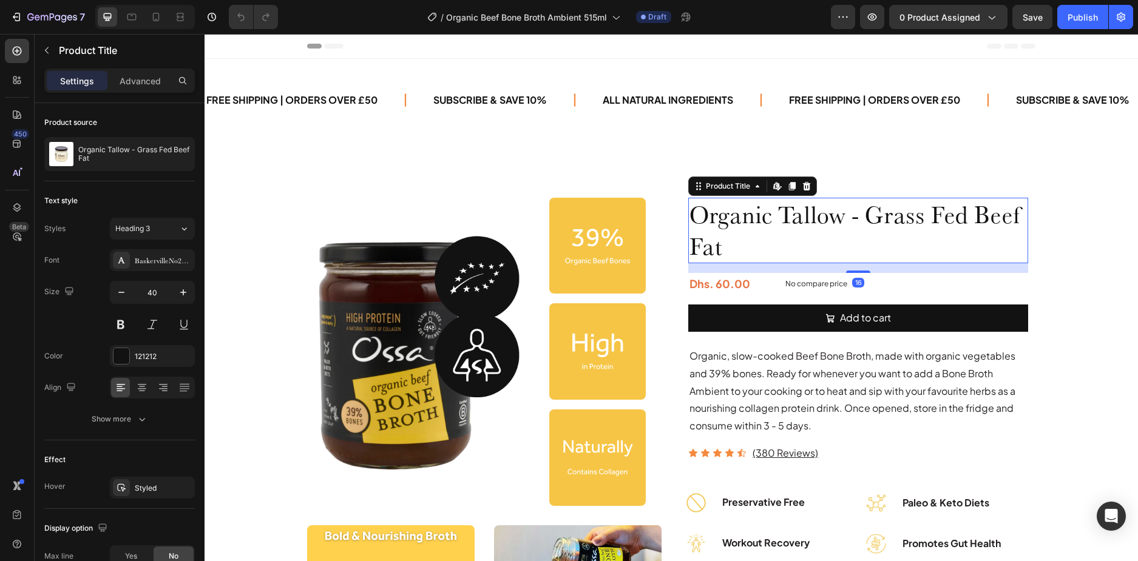
click at [784, 223] on h1 "Organic Tallow - Grass Fed Beef Fat" at bounding box center [858, 231] width 340 height 66
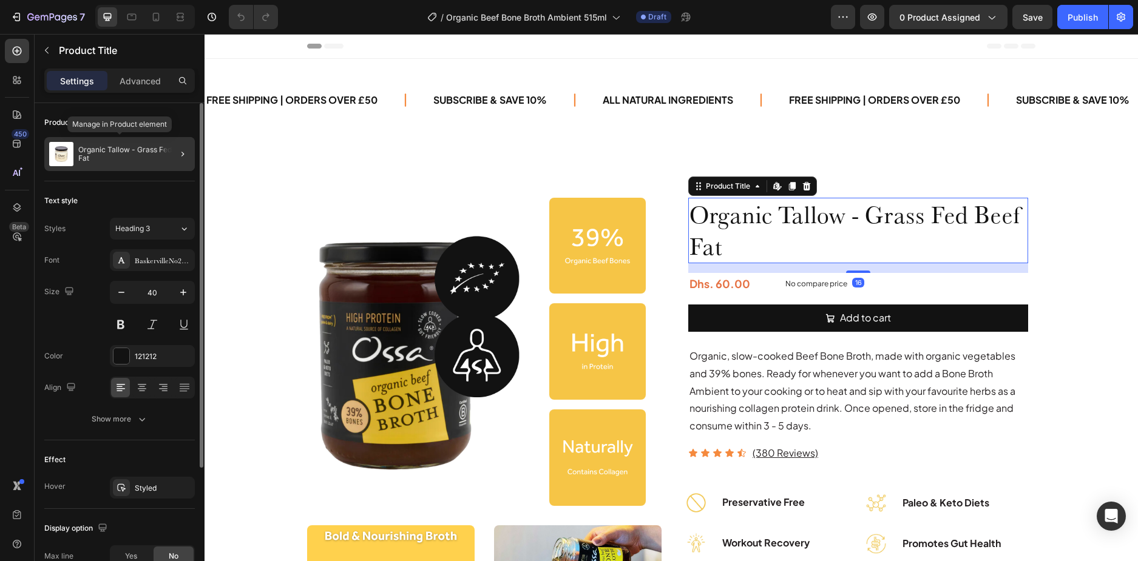
click at [135, 155] on p "Organic Tallow - Grass Fed Beef Fat" at bounding box center [134, 154] width 112 height 17
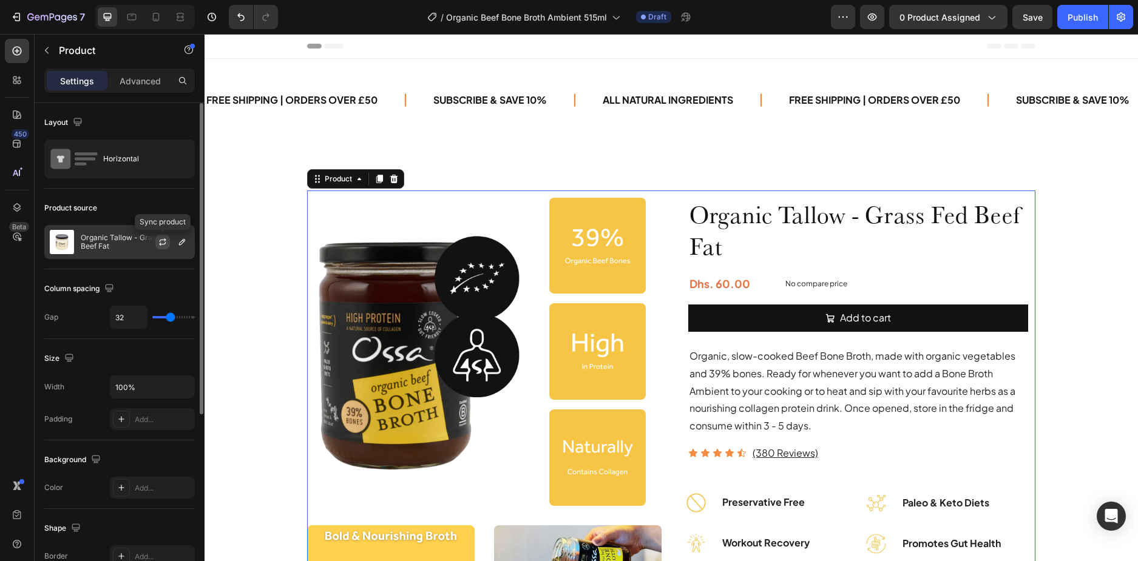
click at [161, 242] on icon "button" at bounding box center [163, 242] width 10 height 10
click at [185, 243] on icon "button" at bounding box center [182, 242] width 10 height 10
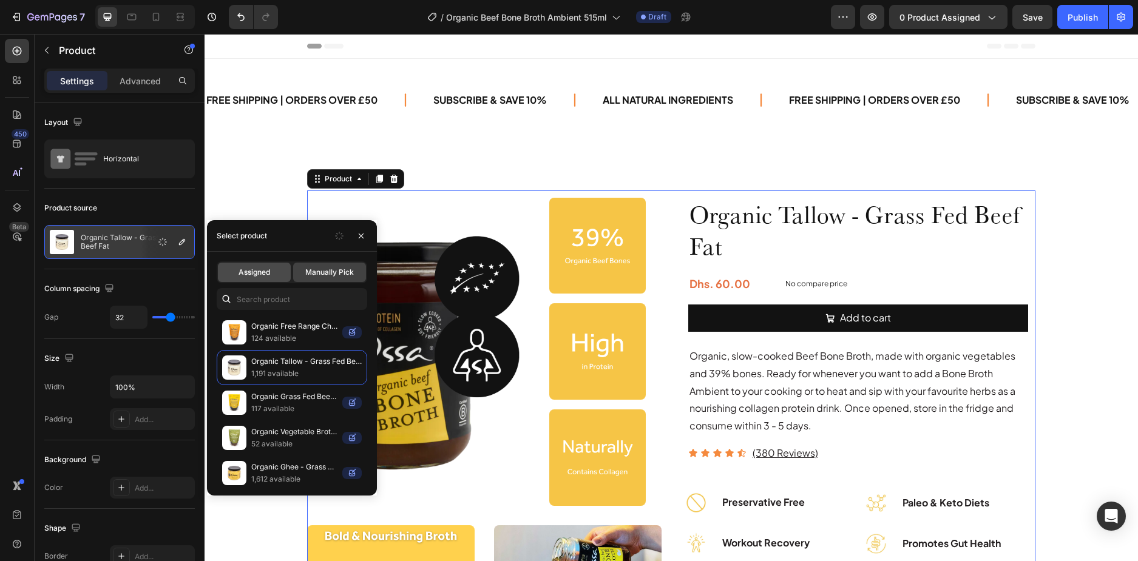
click at [274, 263] on div "Assigned" at bounding box center [254, 272] width 73 height 19
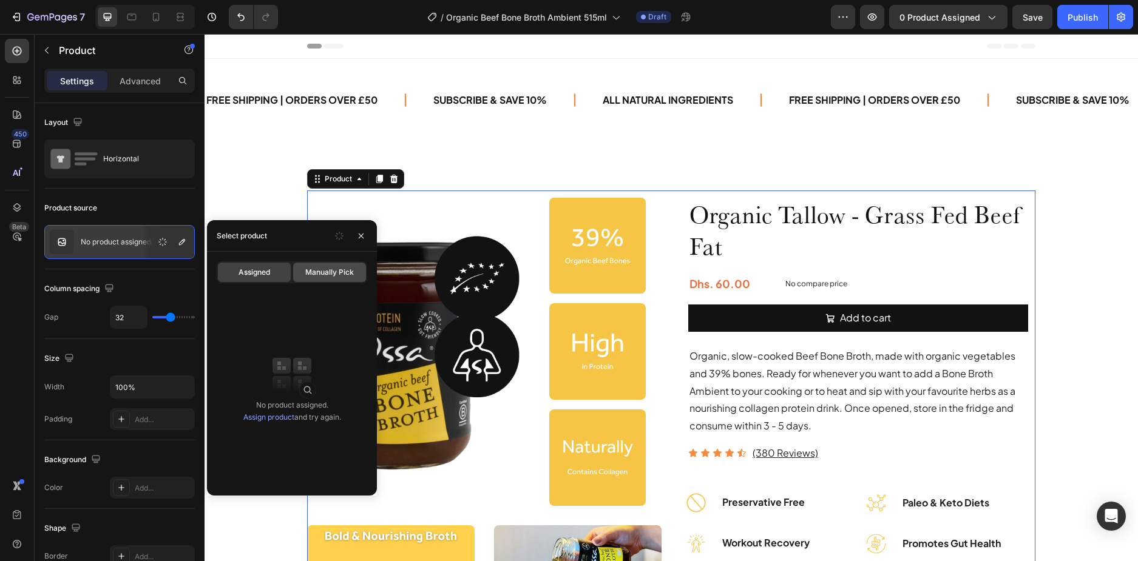
click at [323, 268] on span "Manually Pick" at bounding box center [329, 272] width 49 height 11
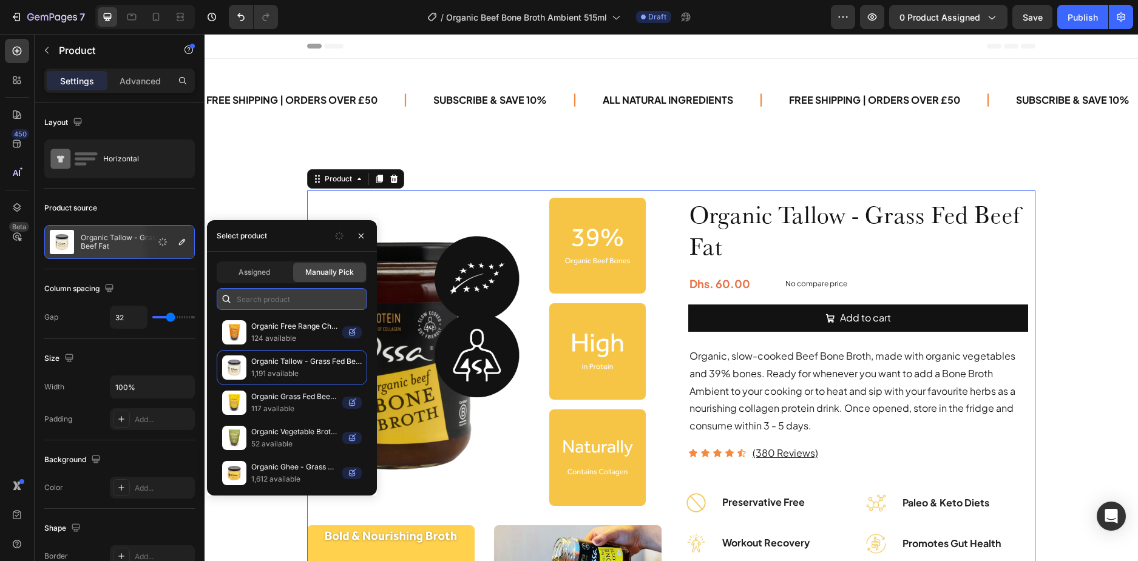
click at [274, 301] on input "text" at bounding box center [292, 299] width 151 height 22
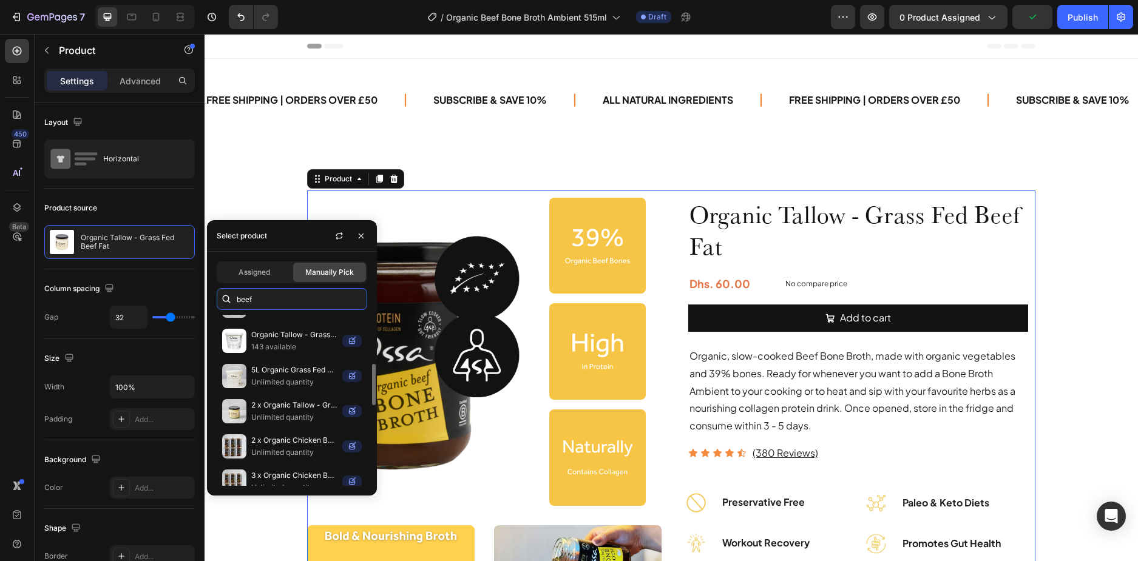
scroll to position [385, 0]
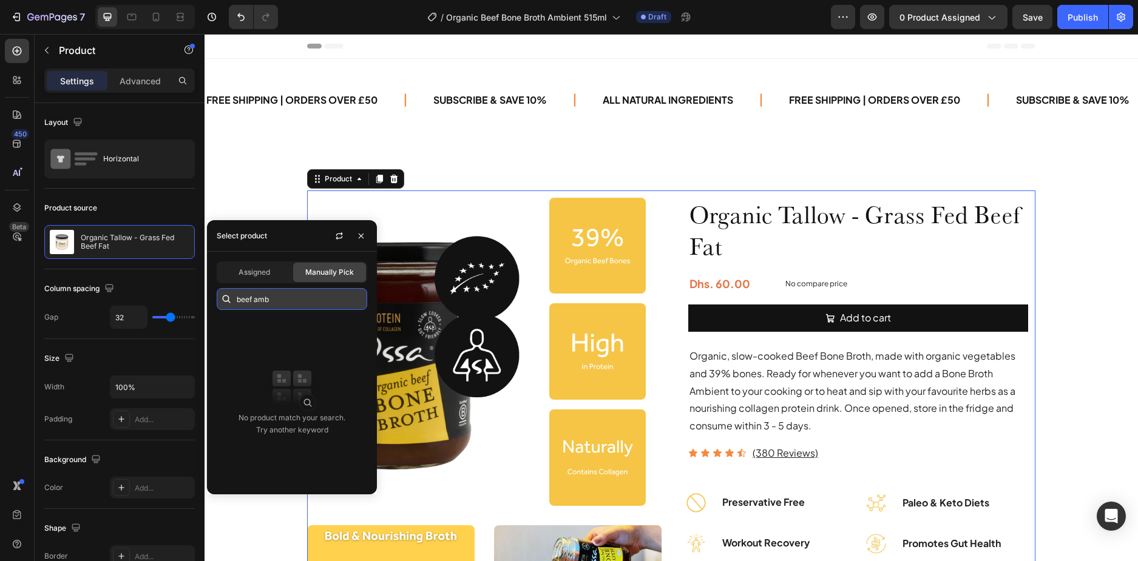
click at [279, 302] on input "beef amb" at bounding box center [292, 299] width 151 height 22
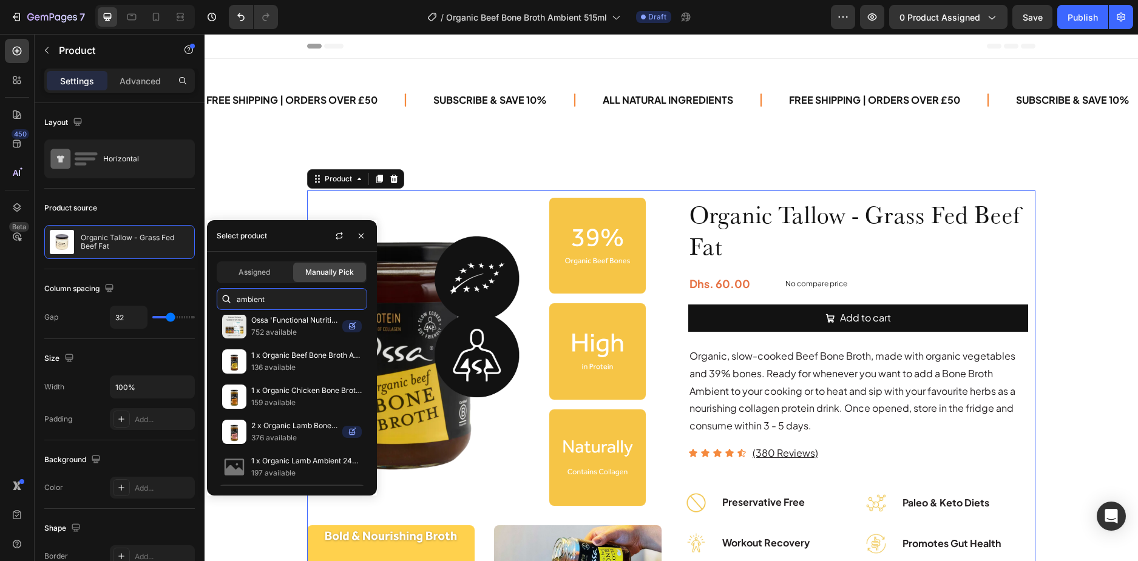
scroll to position [364, 0]
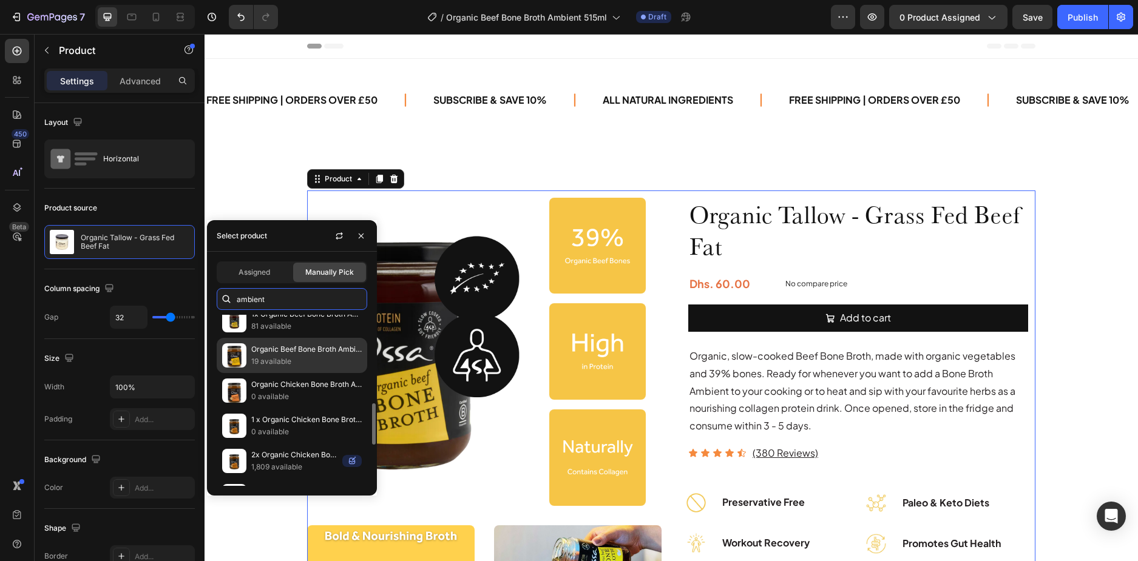
type input "ambient"
click at [302, 356] on p "19 available" at bounding box center [306, 362] width 110 height 12
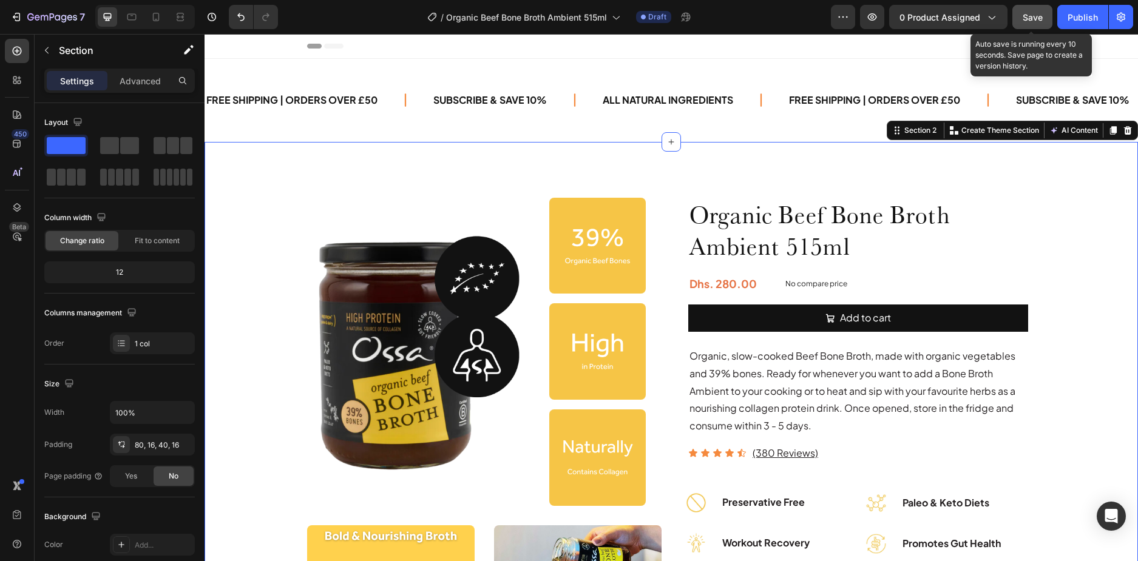
click at [1047, 16] on button "Save" at bounding box center [1032, 17] width 40 height 24
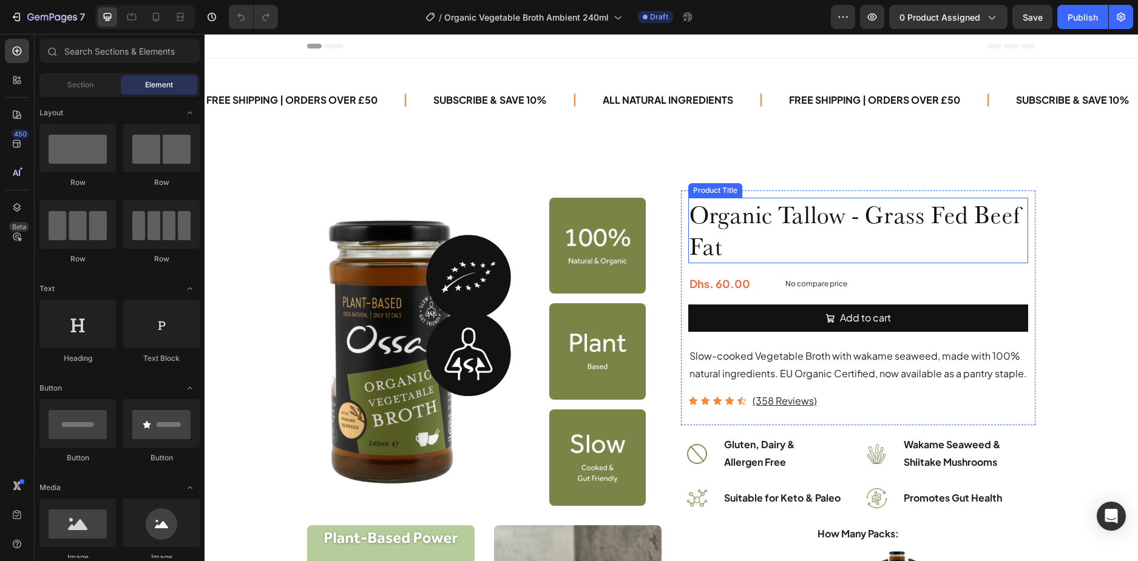
click at [744, 216] on h1 "Organic Tallow - Grass Fed Beef Fat" at bounding box center [858, 231] width 340 height 66
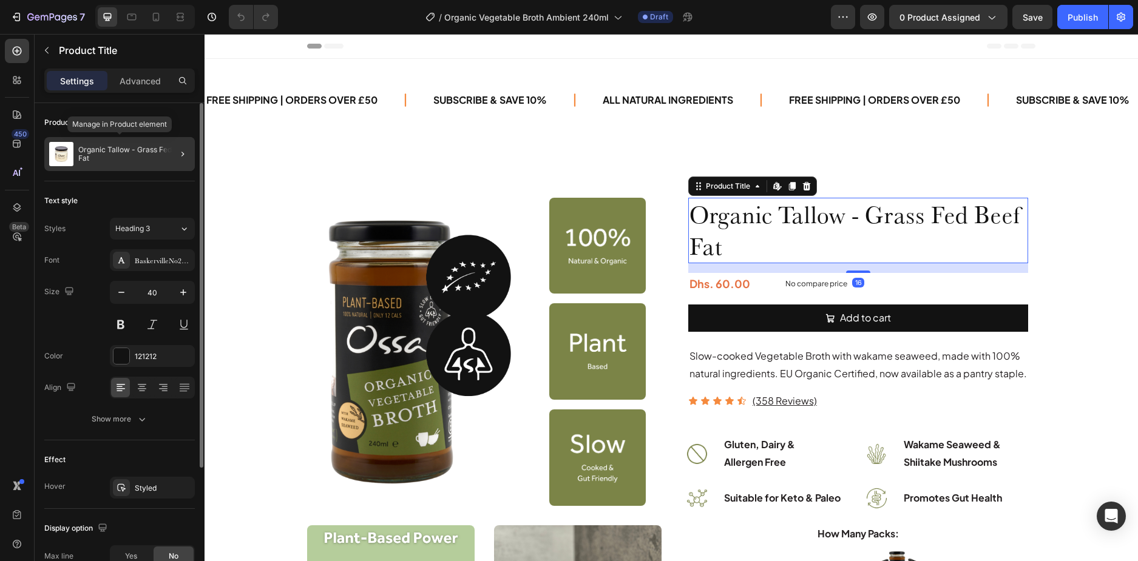
click at [148, 160] on p "Organic Tallow - Grass Fed Beef Fat" at bounding box center [134, 154] width 112 height 17
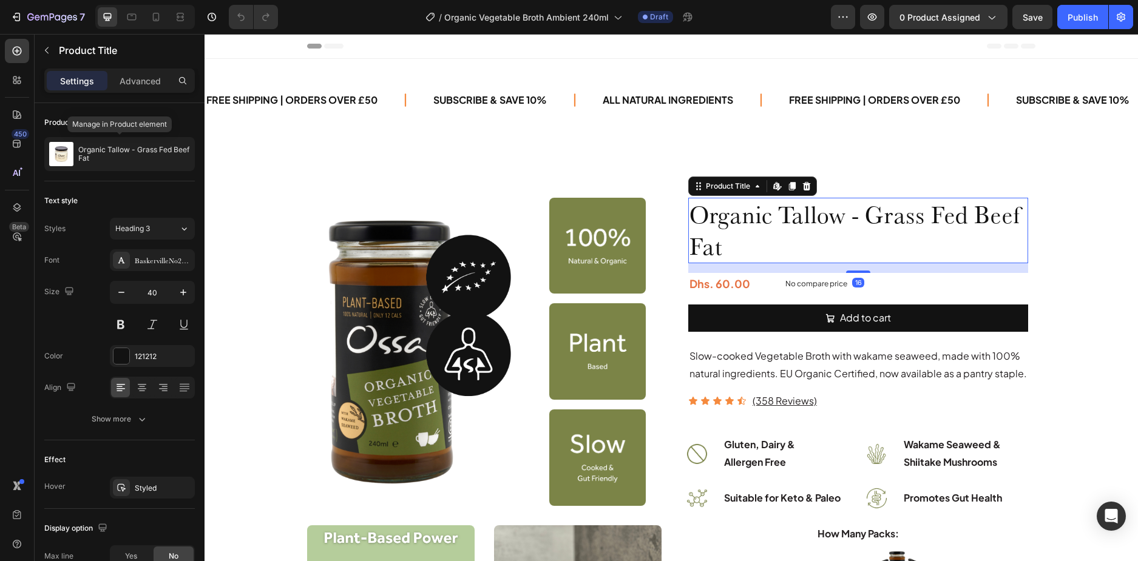
radio input "false"
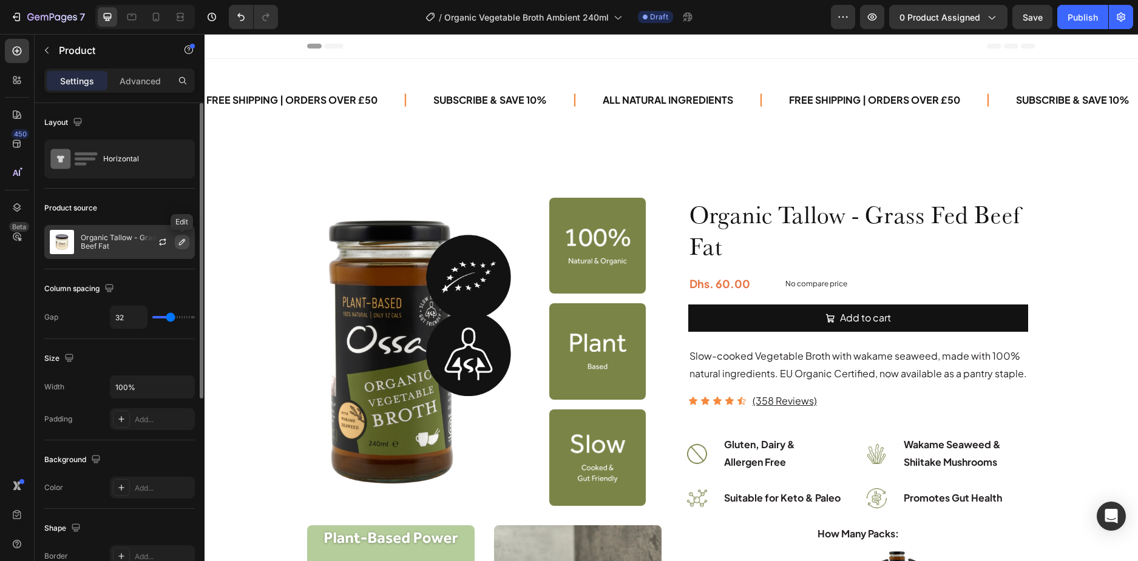
click at [184, 241] on icon "button" at bounding box center [182, 242] width 6 height 6
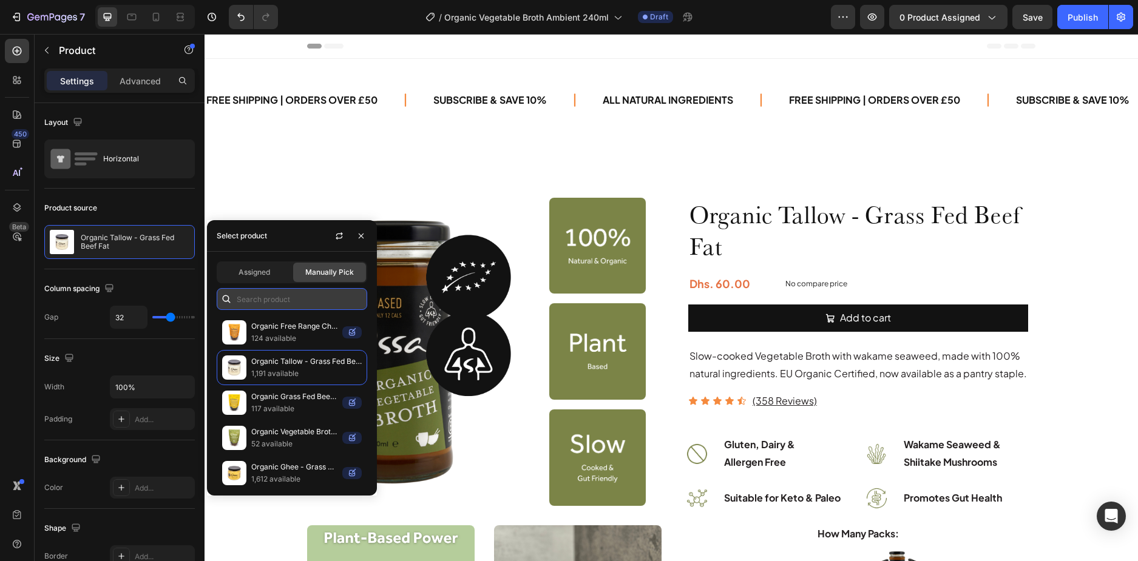
click at [310, 296] on input "text" at bounding box center [292, 299] width 151 height 22
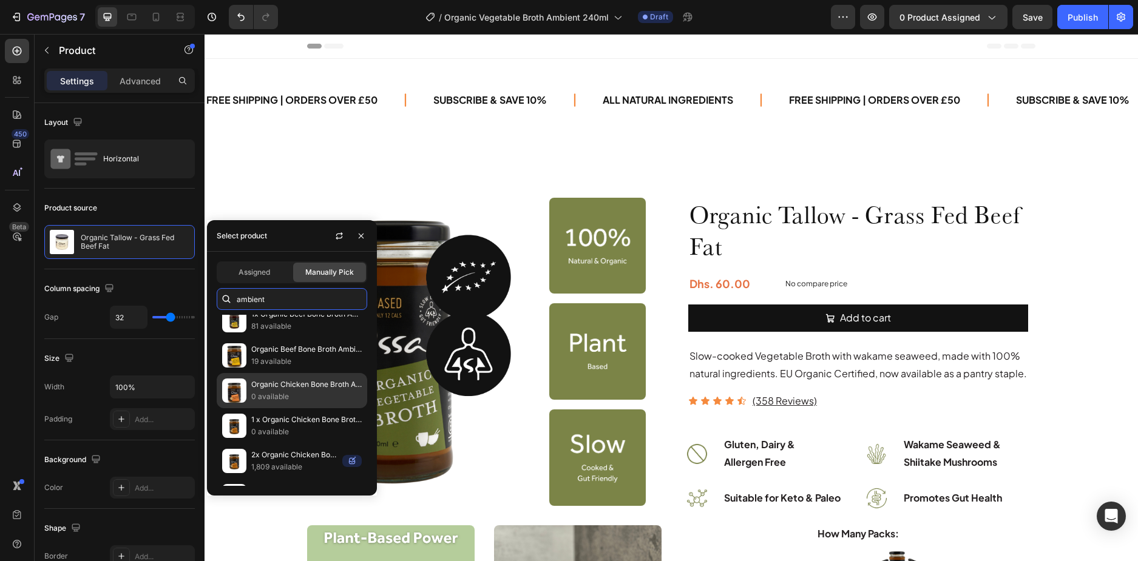
scroll to position [709, 0]
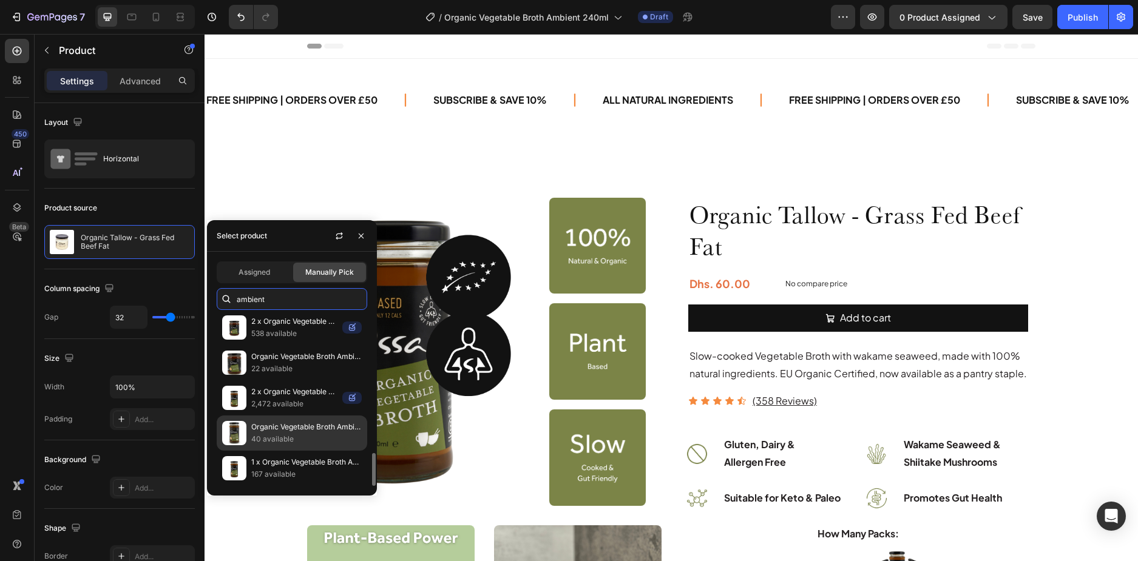
type input "ambient"
click at [268, 436] on p "40 available" at bounding box center [306, 439] width 110 height 12
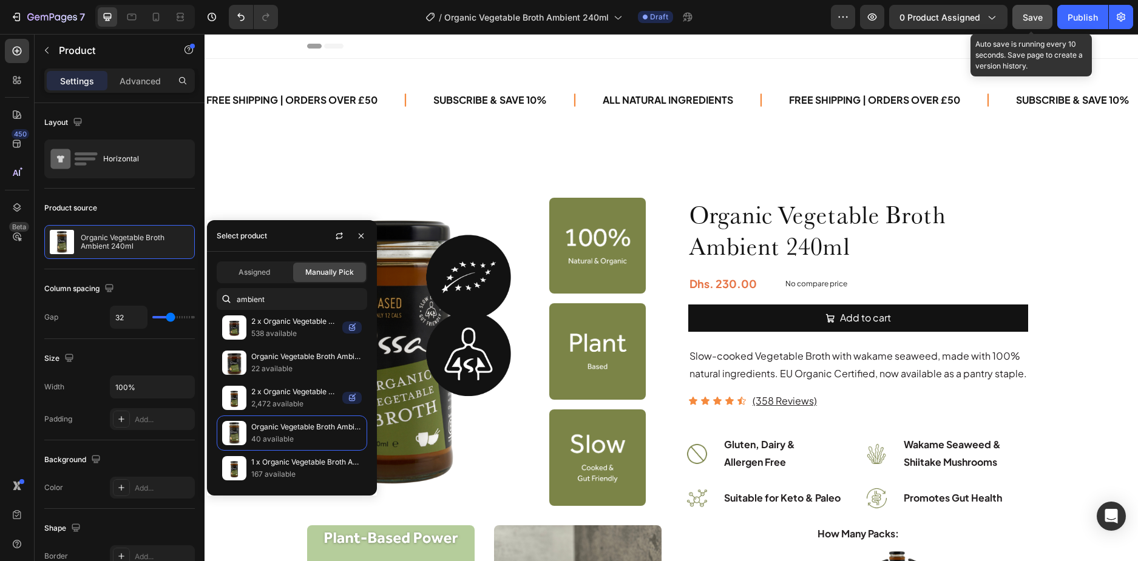
click at [1027, 15] on span "Save" at bounding box center [1033, 17] width 20 height 10
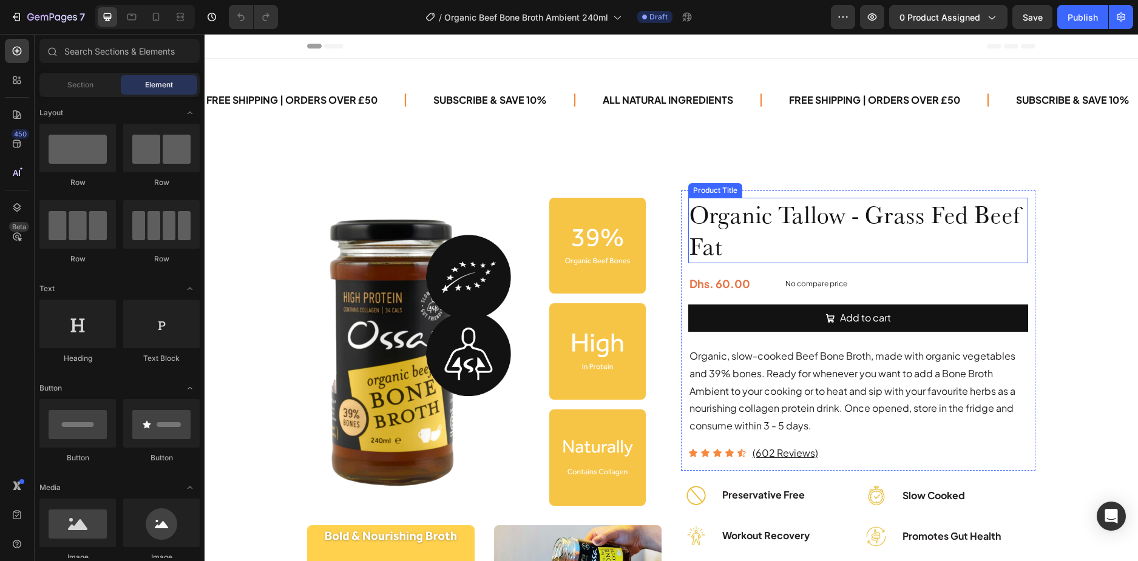
click at [787, 217] on h1 "Organic Tallow - Grass Fed Beef Fat" at bounding box center [858, 231] width 340 height 66
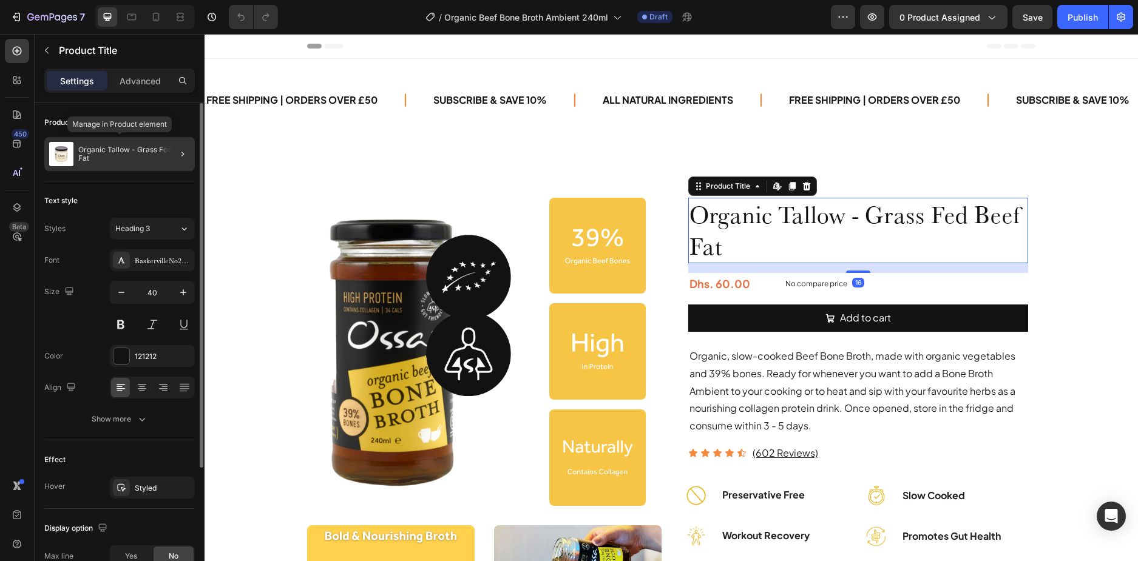
click at [138, 168] on div "Organic Tallow - Grass Fed Beef Fat" at bounding box center [119, 154] width 151 height 34
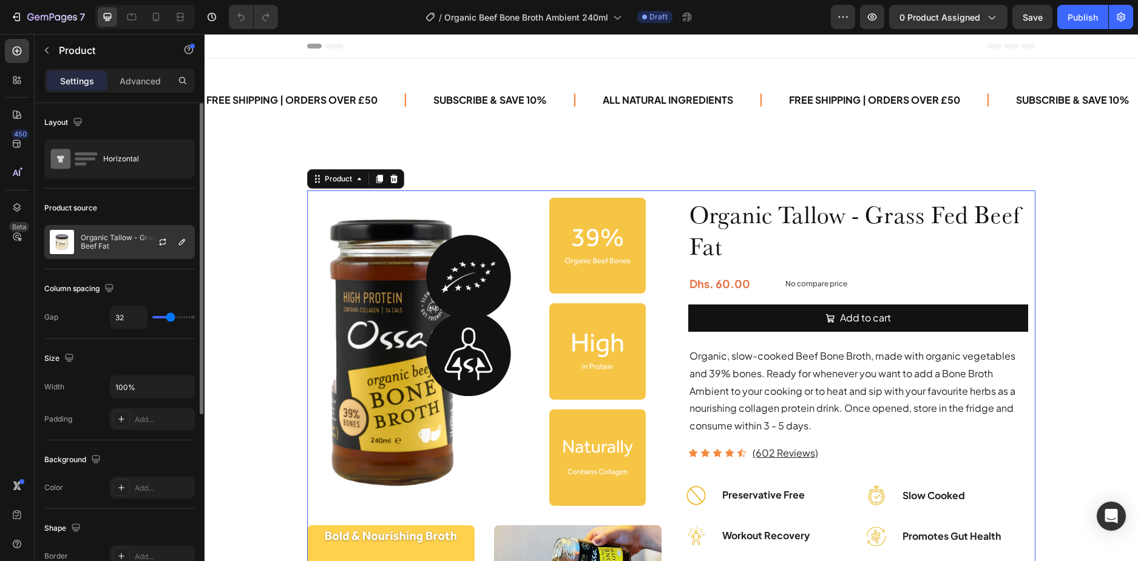
click at [130, 241] on p "Organic Tallow - Grass Fed Beef Fat" at bounding box center [135, 242] width 109 height 17
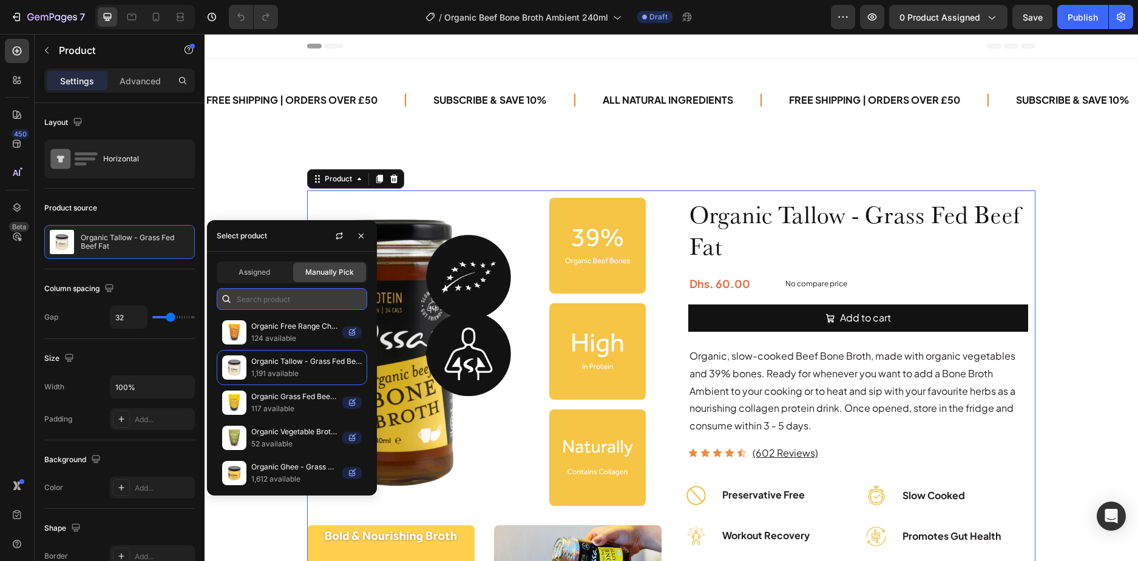
click at [288, 300] on input "text" at bounding box center [292, 299] width 151 height 22
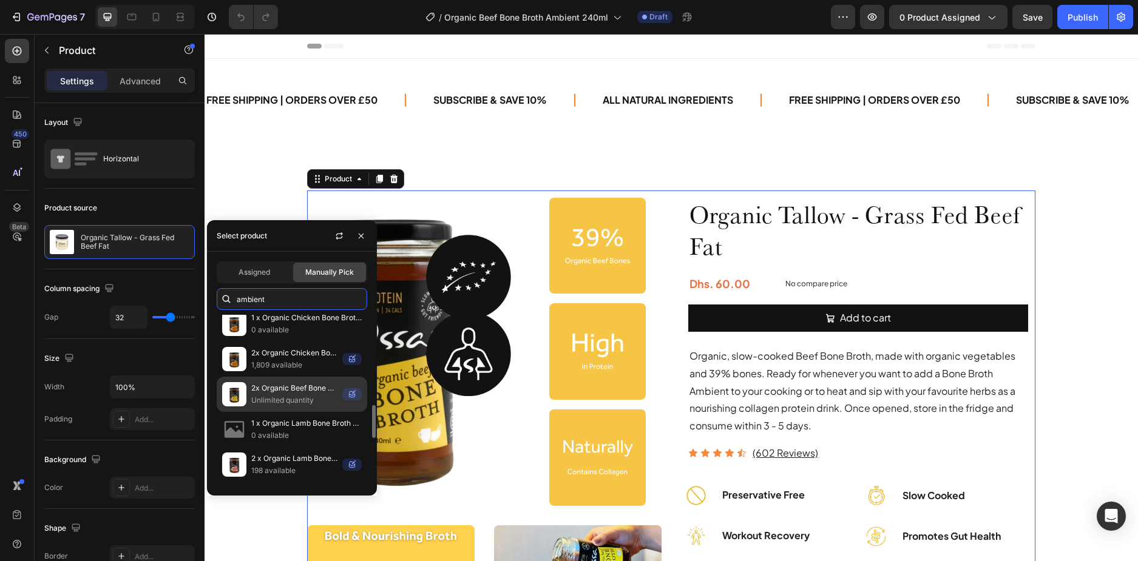
scroll to position [527, 0]
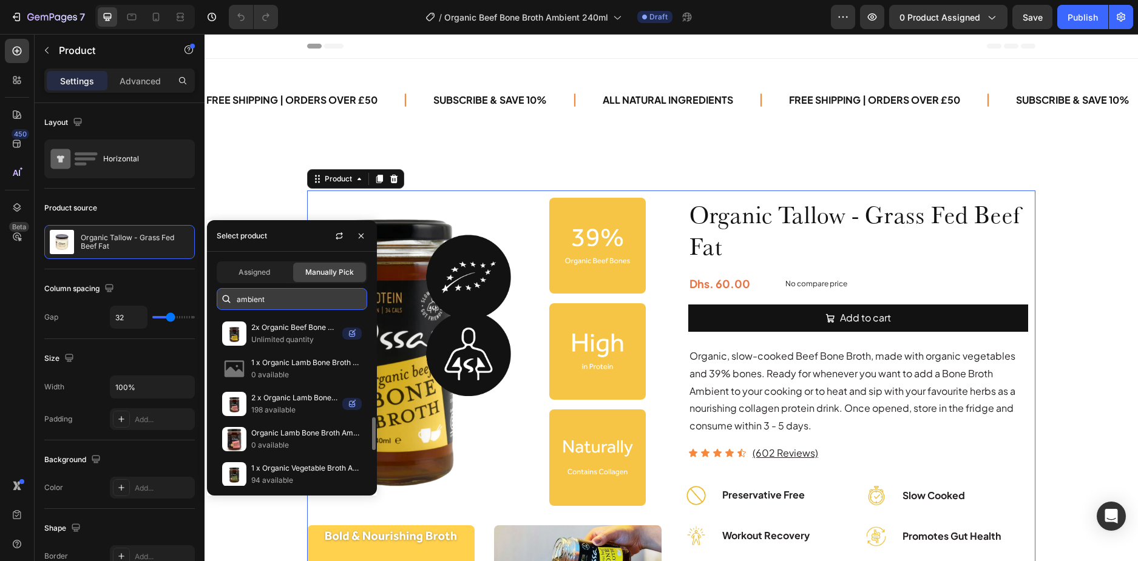
click at [274, 297] on input "ambient" at bounding box center [292, 299] width 151 height 22
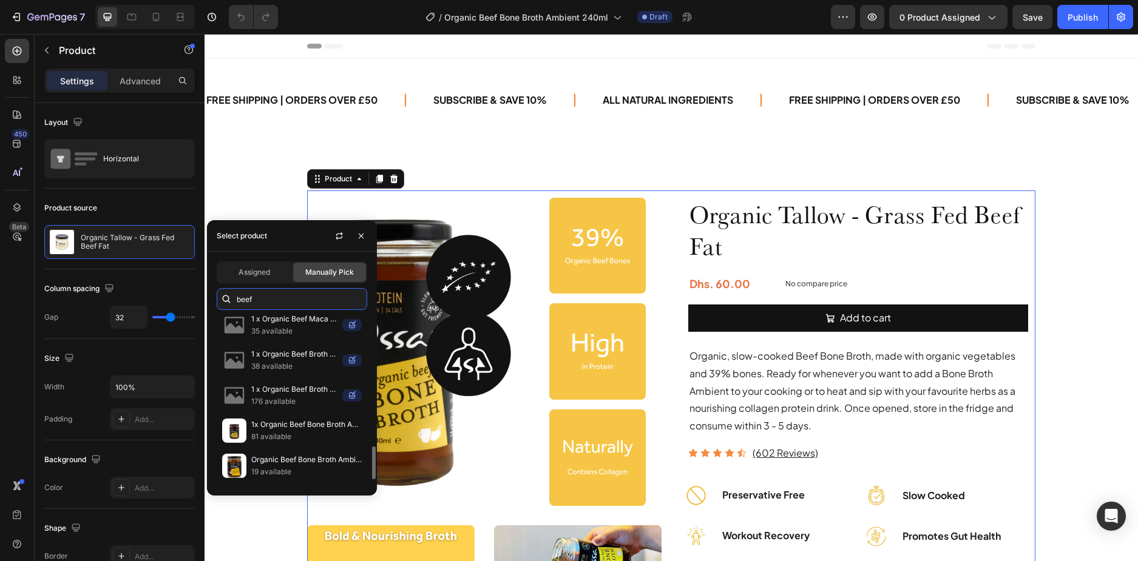
scroll to position [709, 0]
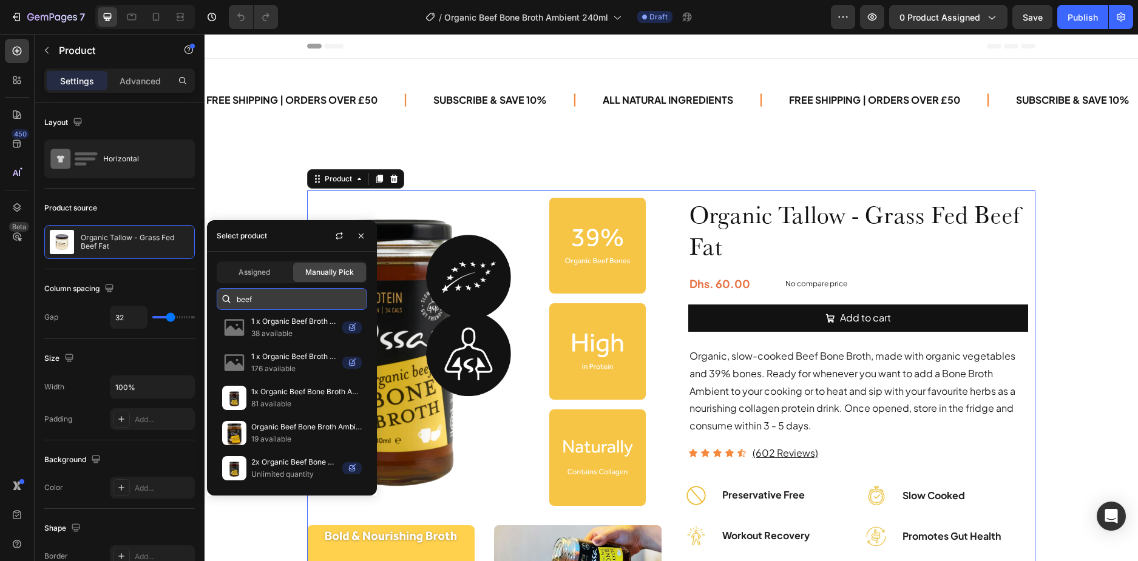
click at [286, 297] on input "beef" at bounding box center [292, 299] width 151 height 22
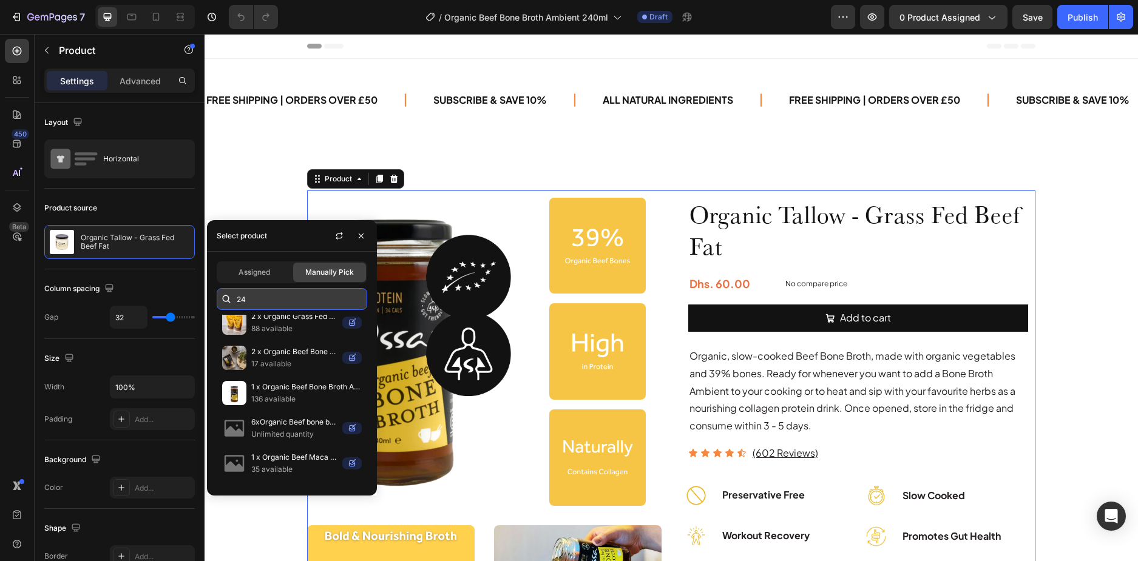
scroll to position [181, 0]
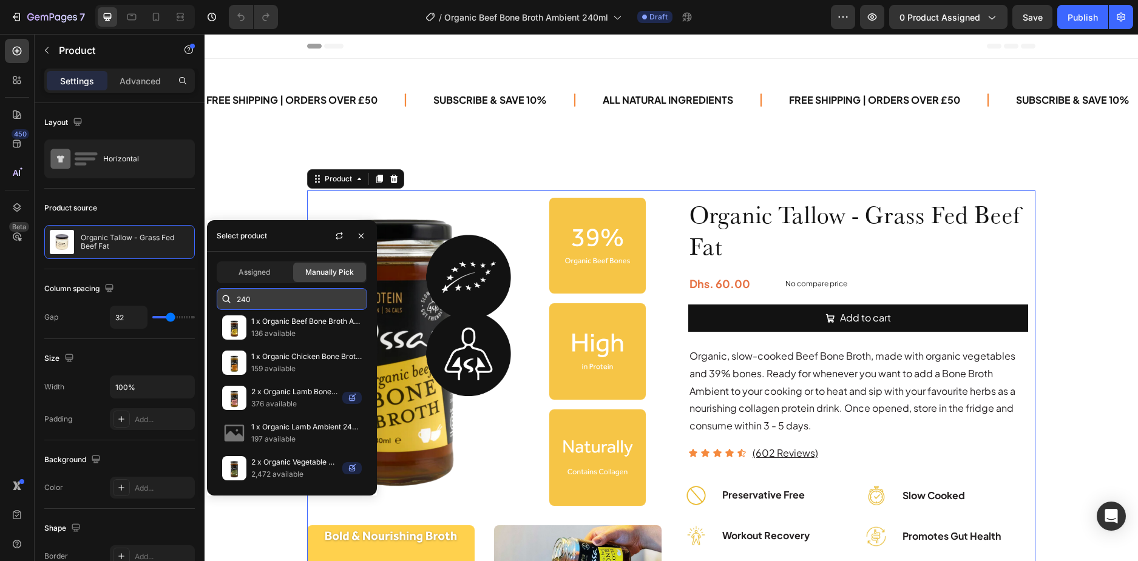
click at [261, 302] on input "240" at bounding box center [292, 299] width 151 height 22
type input "a"
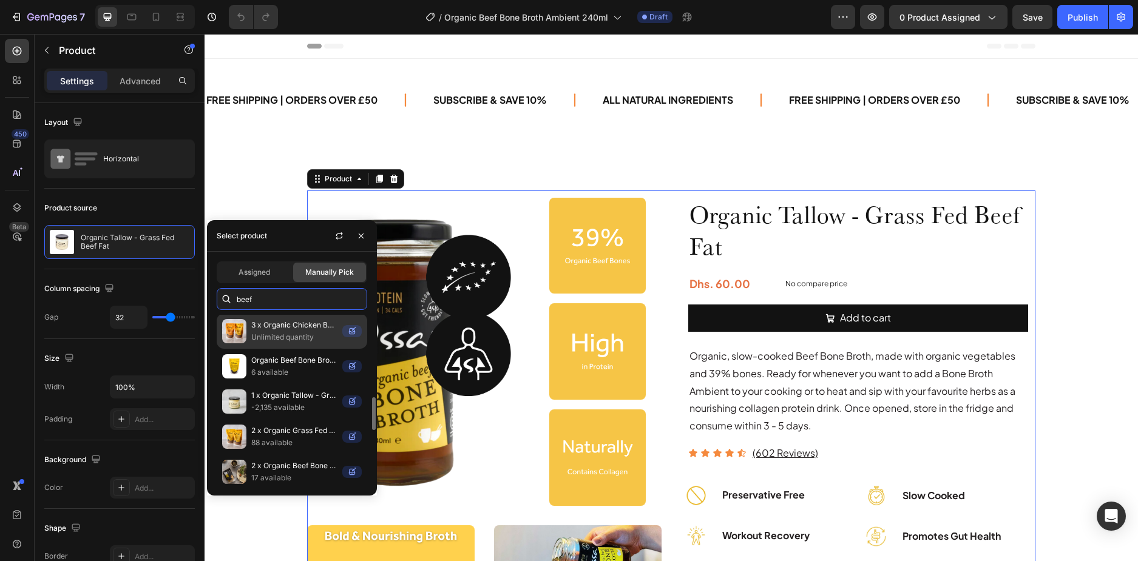
scroll to position [363, 0]
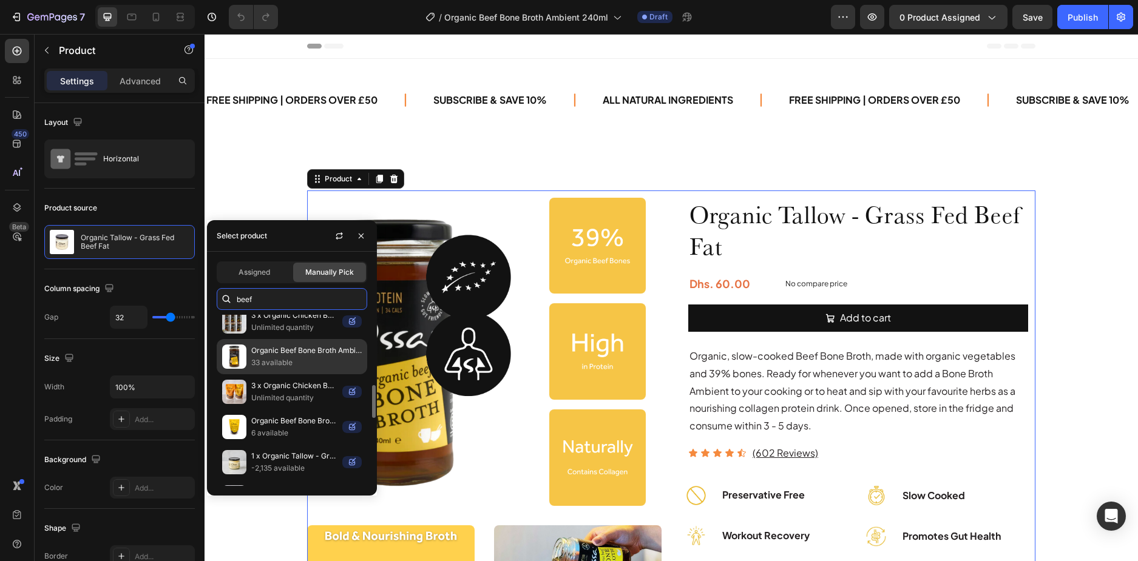
type input "beef"
click at [301, 367] on p "33 available" at bounding box center [306, 363] width 110 height 12
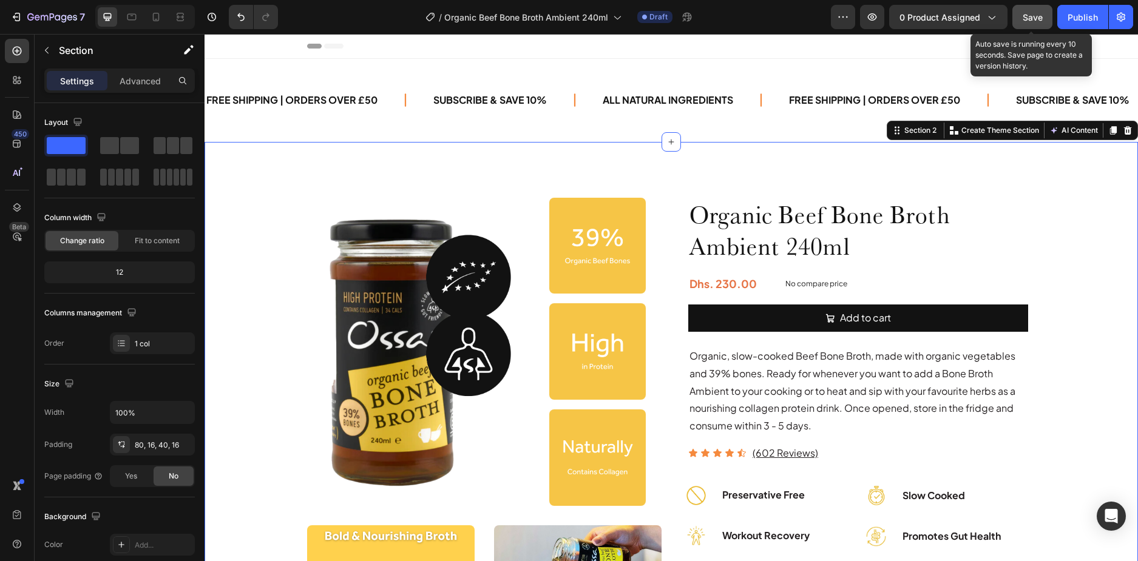
click at [1034, 21] on span "Save" at bounding box center [1033, 17] width 20 height 10
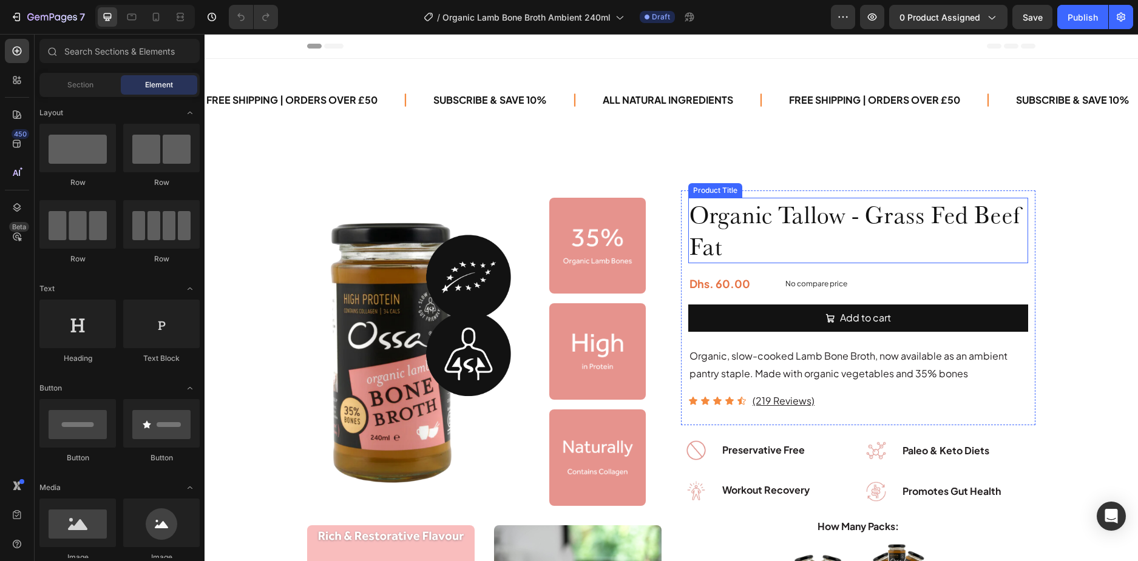
click at [760, 232] on h1 "Organic Tallow - Grass Fed Beef Fat" at bounding box center [858, 231] width 340 height 66
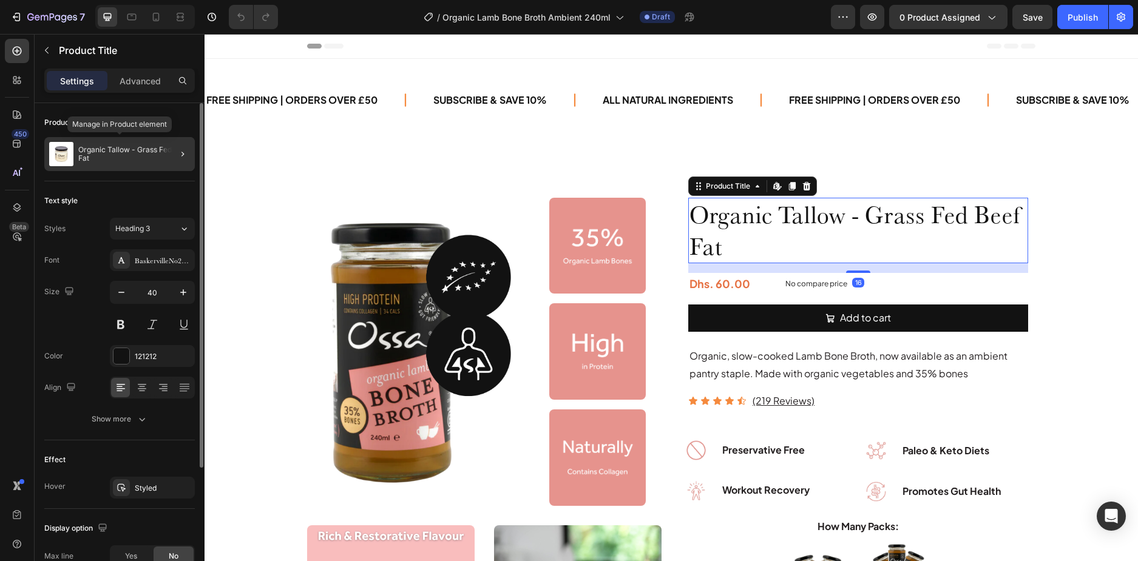
click at [131, 161] on p "Organic Tallow - Grass Fed Beef Fat" at bounding box center [134, 154] width 112 height 17
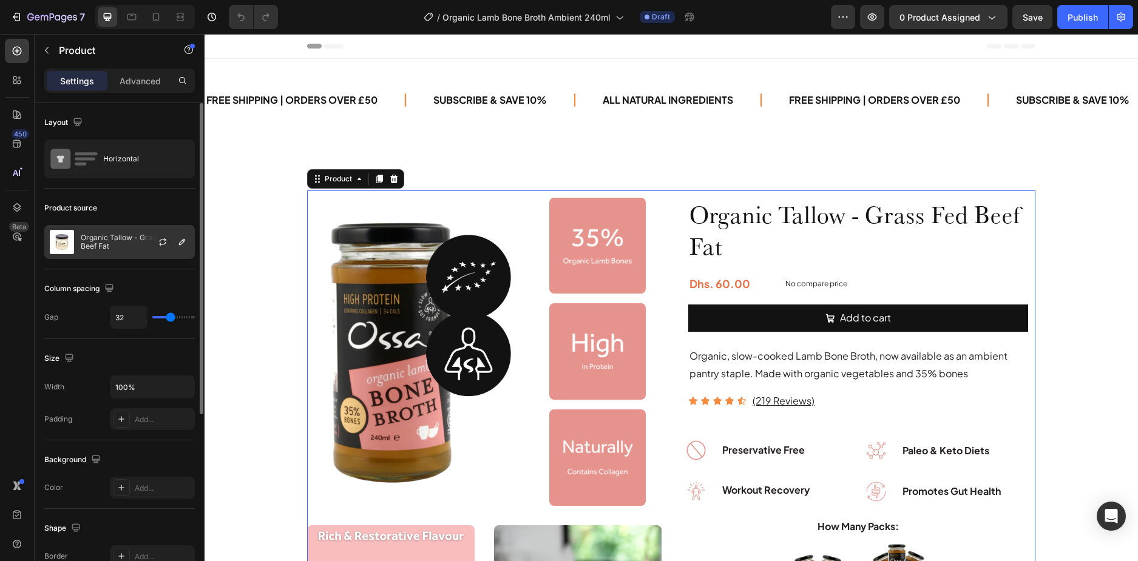
click at [123, 245] on p "Organic Tallow - Grass Fed Beef Fat" at bounding box center [135, 242] width 109 height 17
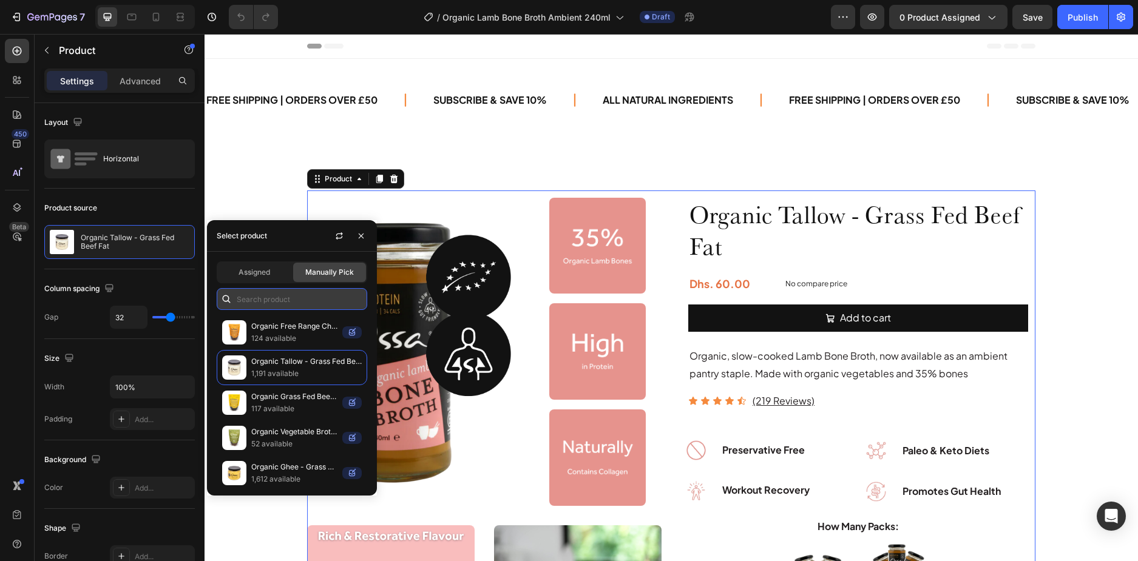
click at [273, 300] on input "text" at bounding box center [292, 299] width 151 height 22
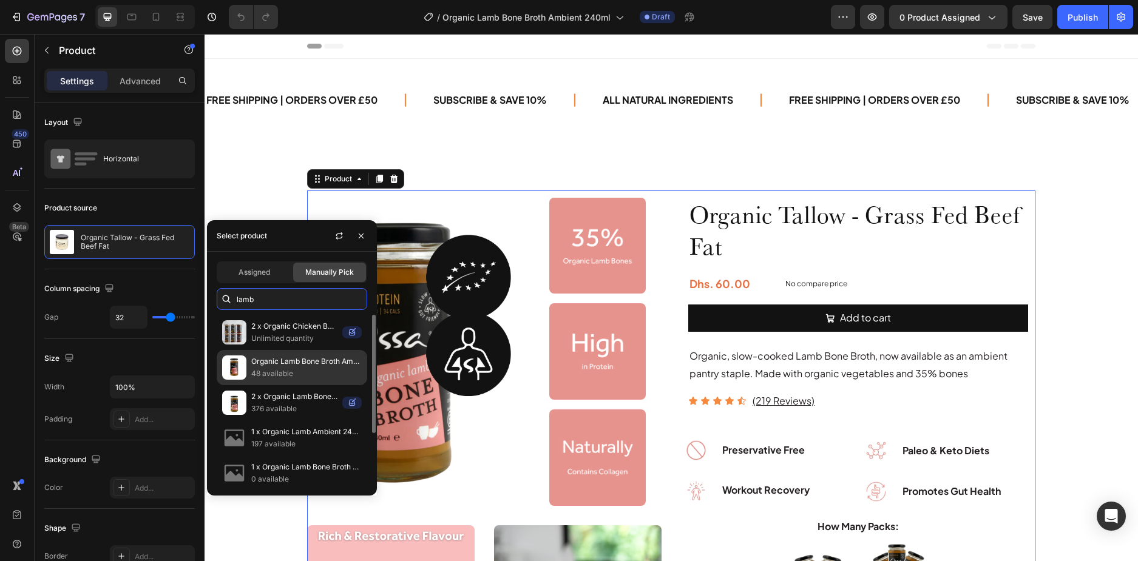
type input "lamb"
drag, startPoint x: 302, startPoint y: 371, endPoint x: 210, endPoint y: 301, distance: 115.6
click at [302, 371] on p "48 available" at bounding box center [306, 374] width 110 height 12
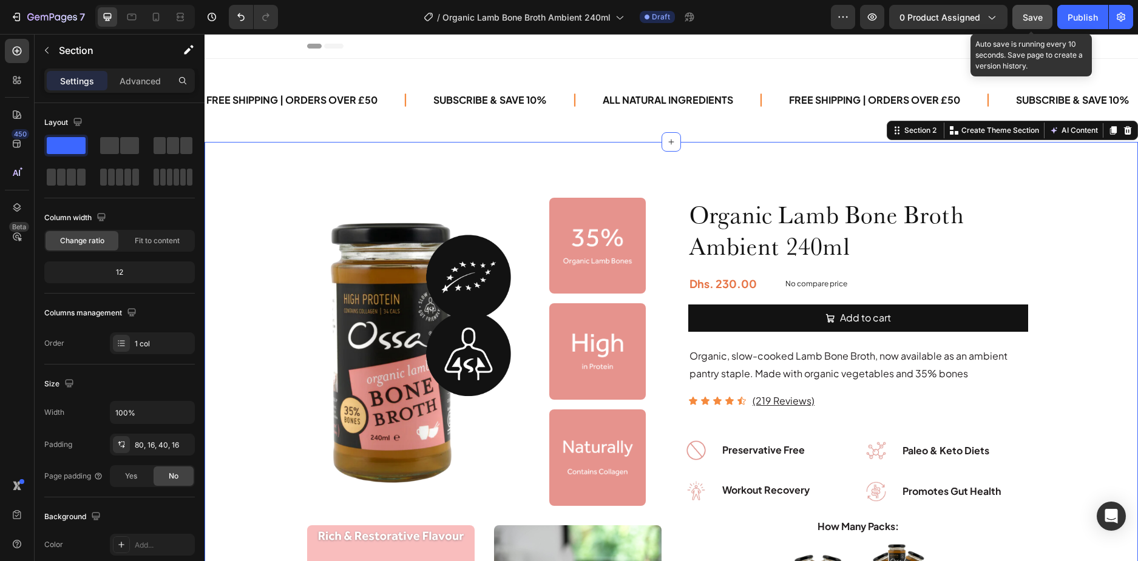
click at [1041, 8] on button "Save" at bounding box center [1032, 17] width 40 height 24
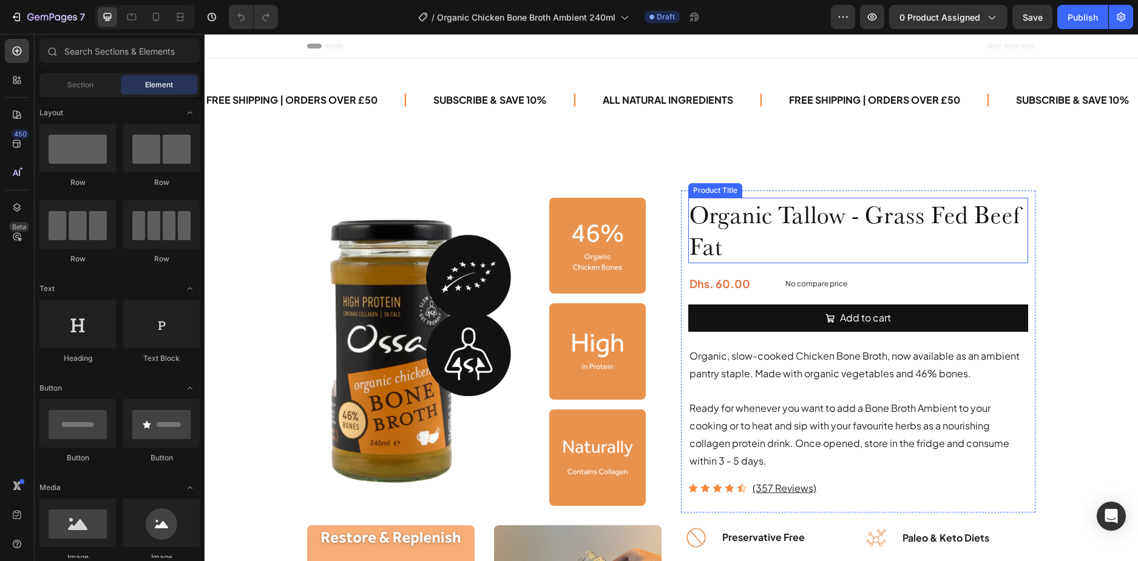
click at [732, 220] on h1 "Organic Tallow - Grass Fed Beef Fat" at bounding box center [858, 231] width 340 height 66
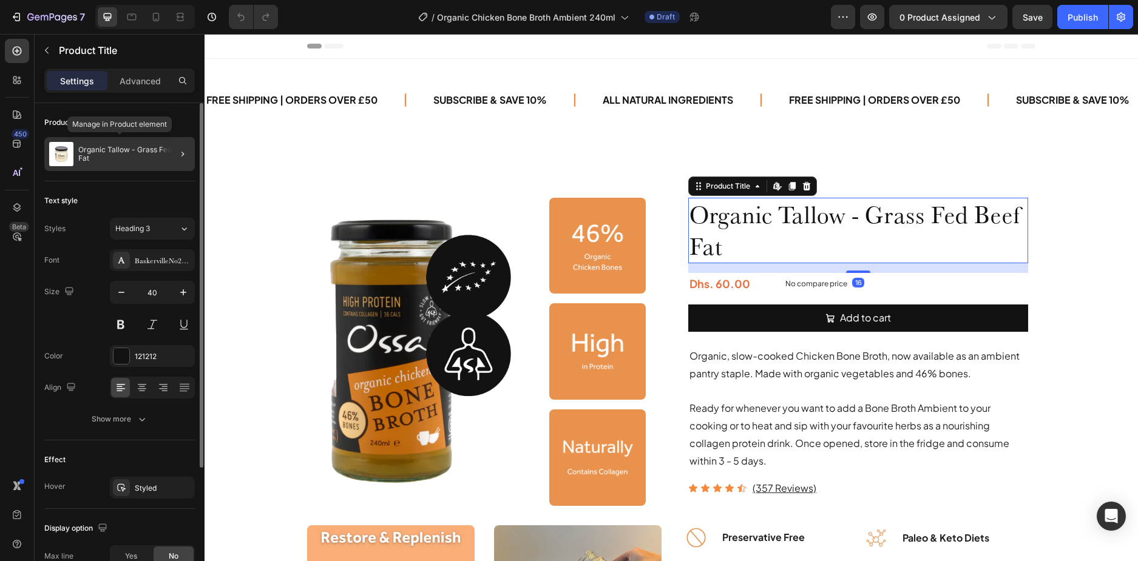
click at [111, 159] on p "Organic Tallow - Grass Fed Beef Fat" at bounding box center [134, 154] width 112 height 17
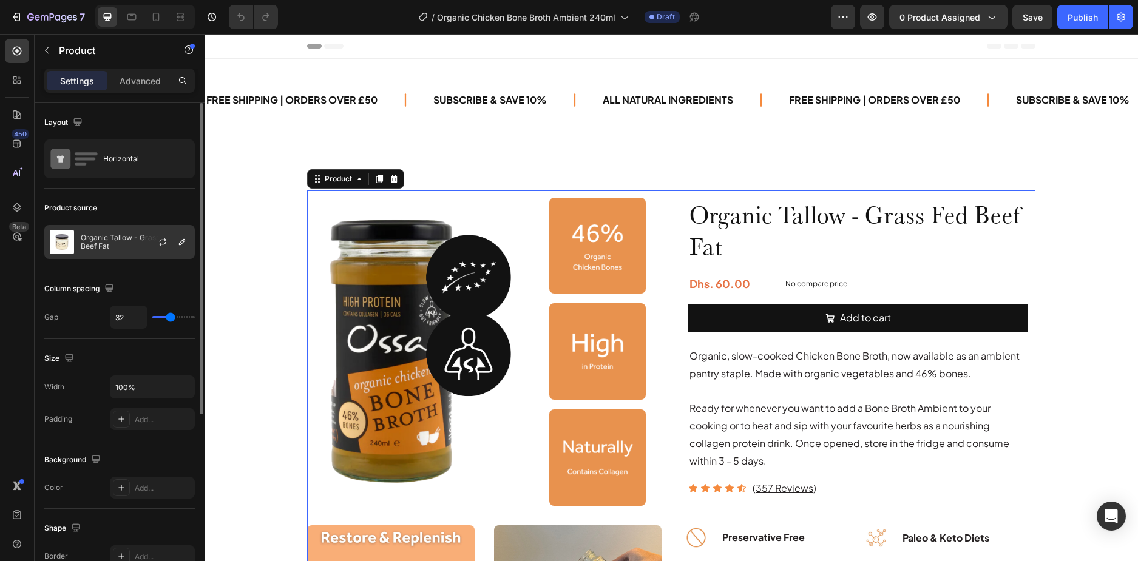
click at [101, 237] on p "Organic Tallow - Grass Fed Beef Fat" at bounding box center [135, 242] width 109 height 17
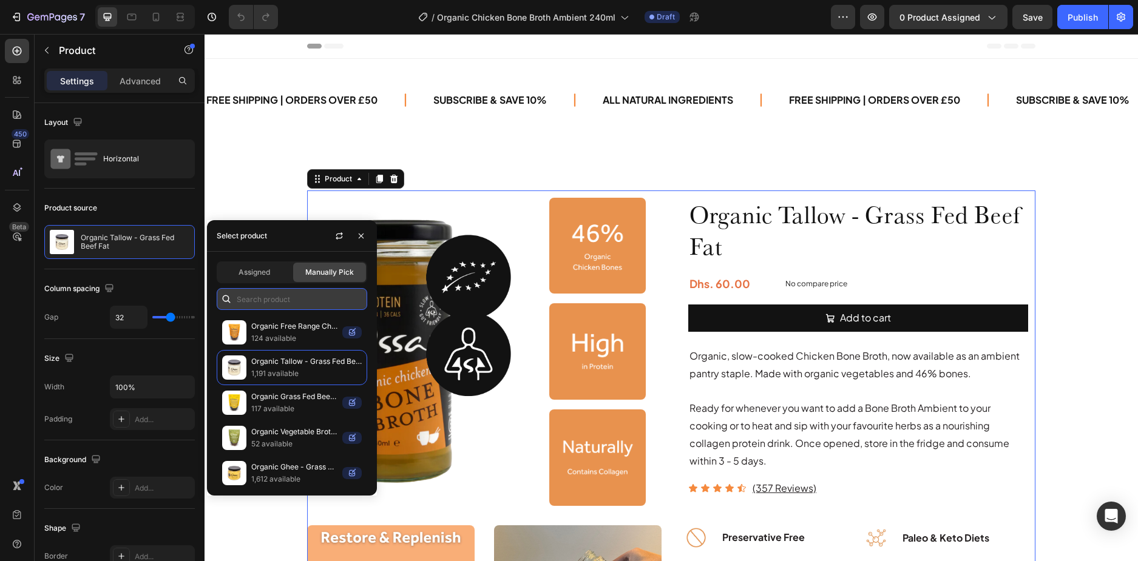
click at [276, 299] on input "text" at bounding box center [292, 299] width 151 height 22
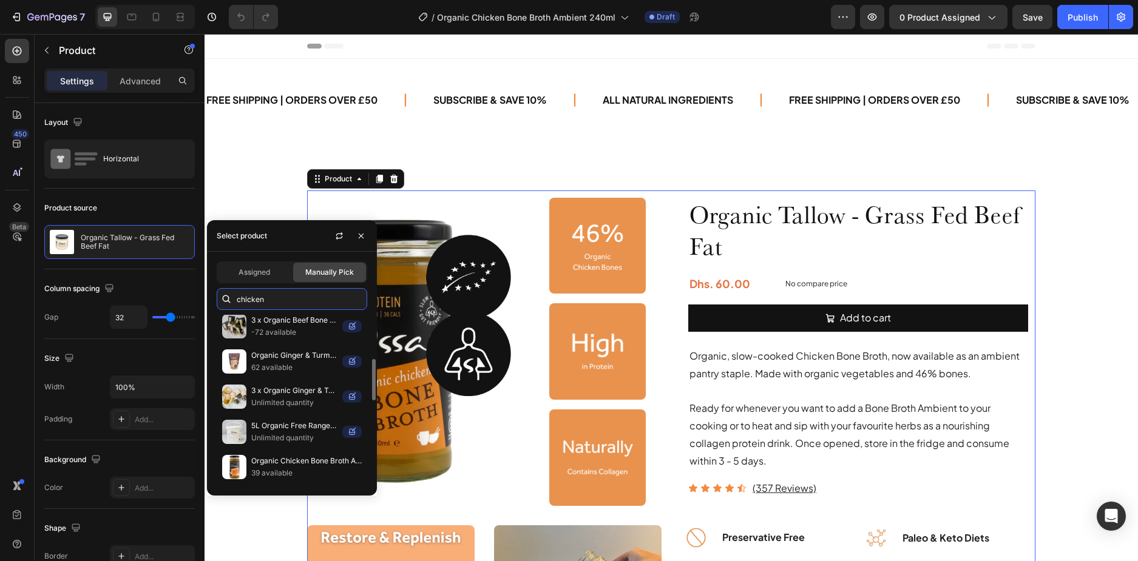
scroll to position [303, 0]
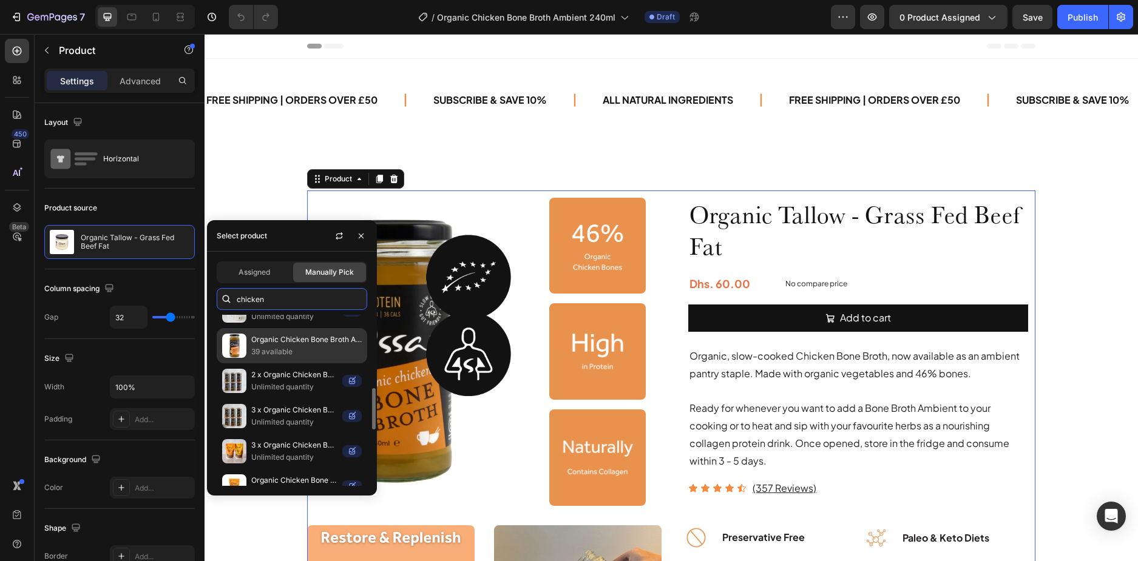
type input "chicken"
click at [283, 348] on p "39 available" at bounding box center [306, 352] width 110 height 12
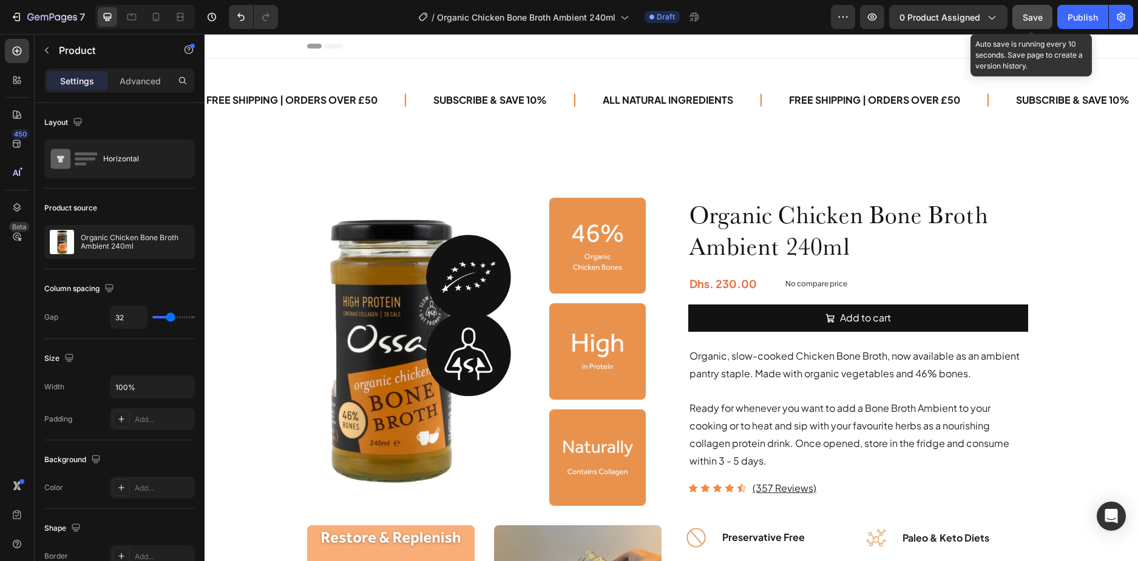
click at [1021, 19] on button "Save" at bounding box center [1032, 17] width 40 height 24
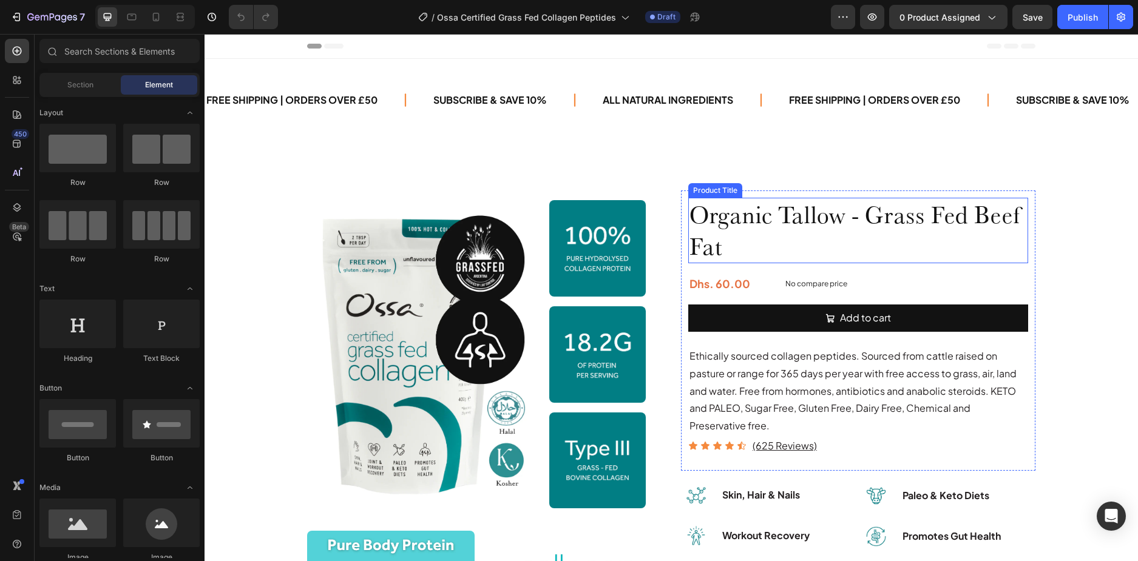
click at [788, 221] on h1 "Organic Tallow - Grass Fed Beef Fat" at bounding box center [858, 231] width 340 height 66
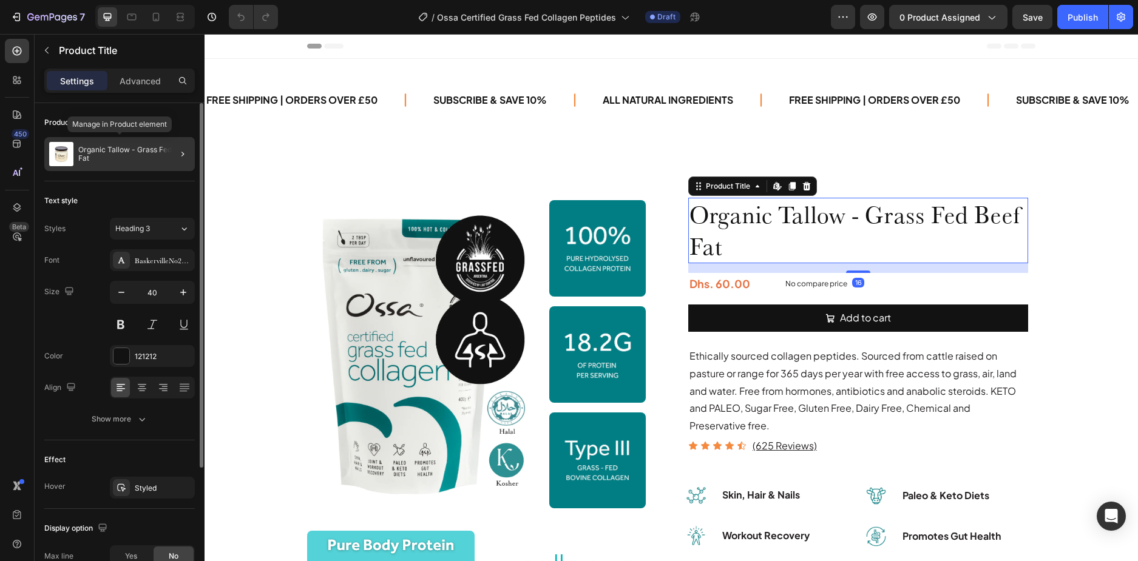
click at [125, 157] on p "Organic Tallow - Grass Fed Beef Fat" at bounding box center [134, 154] width 112 height 17
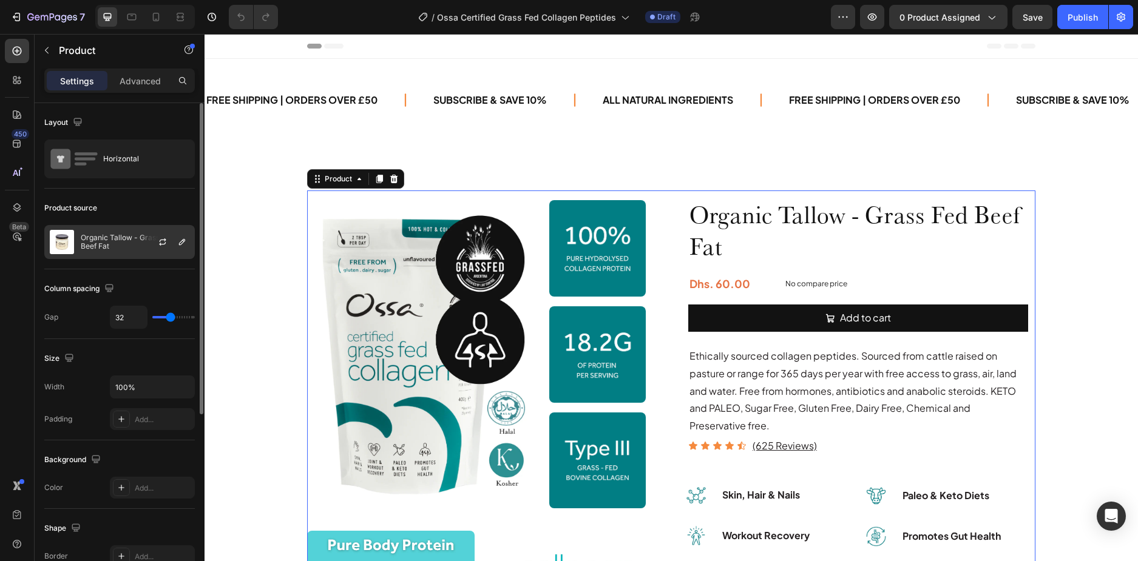
click at [101, 236] on p "Organic Tallow - Grass Fed Beef Fat" at bounding box center [135, 242] width 109 height 17
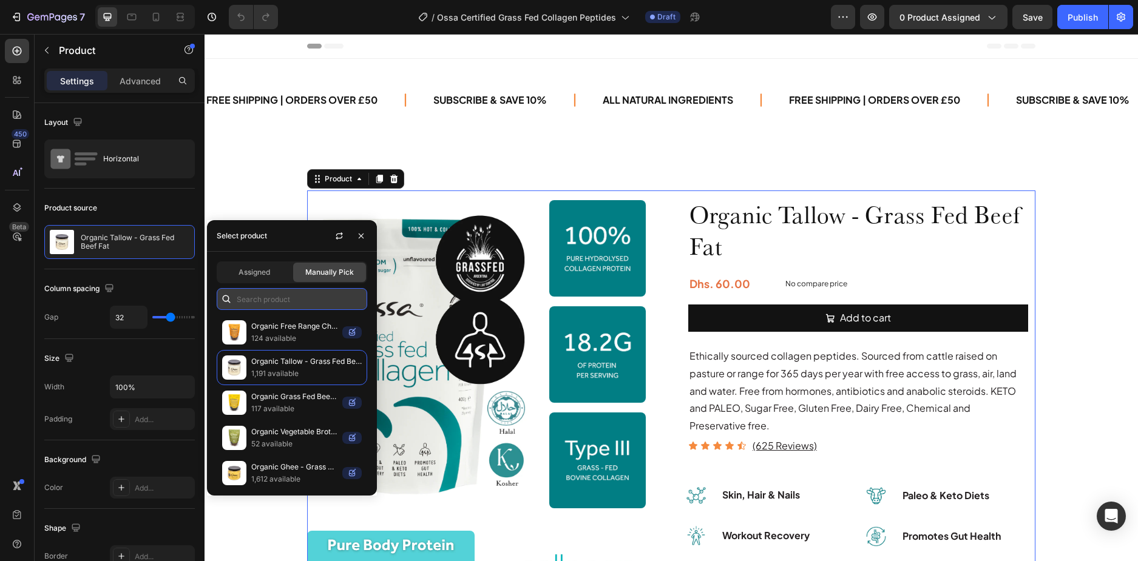
click at [280, 299] on input "text" at bounding box center [292, 299] width 151 height 22
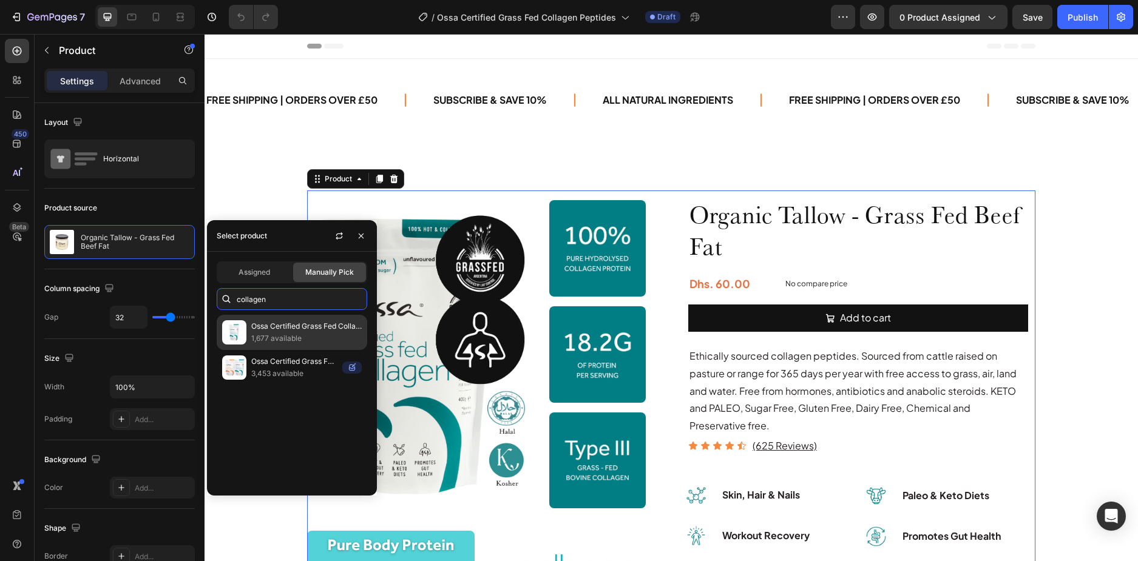
type input "collagen"
click at [286, 338] on p "1,677 available" at bounding box center [306, 339] width 110 height 12
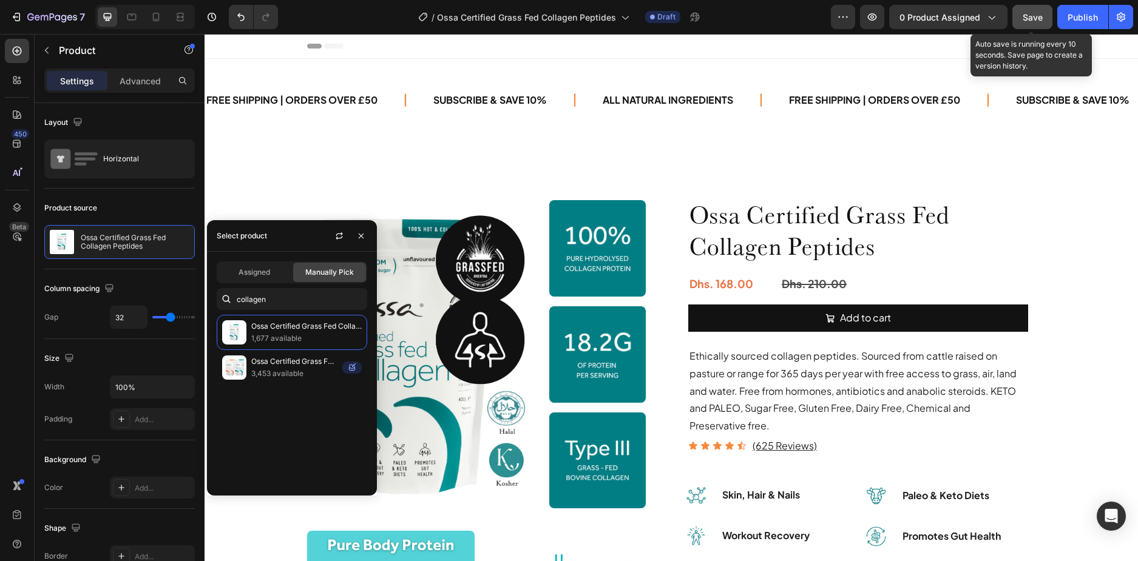
click at [1037, 22] on div "Save" at bounding box center [1033, 17] width 20 height 13
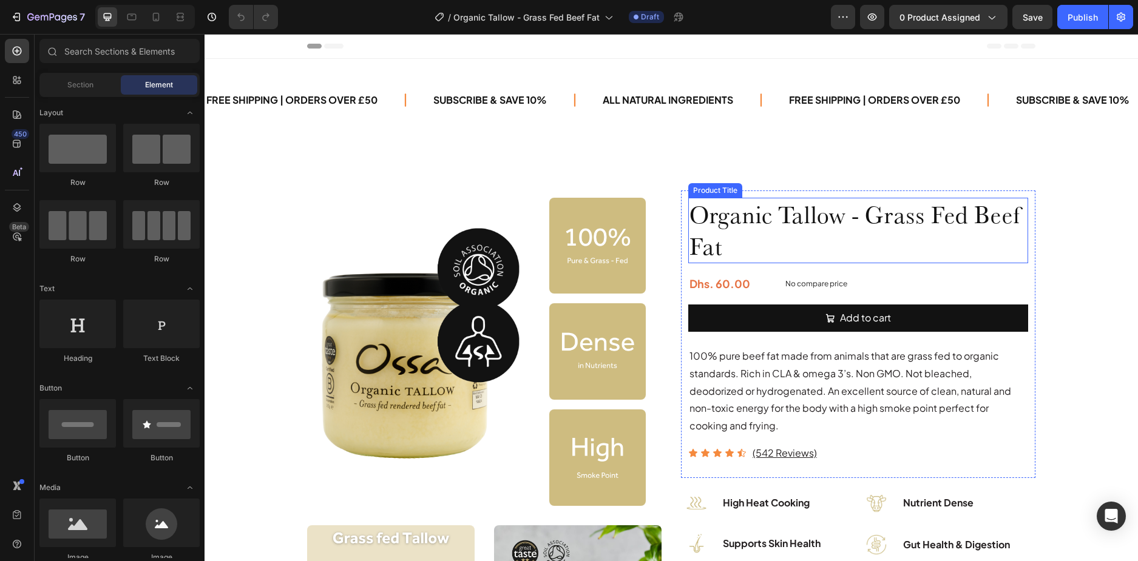
click at [827, 238] on h1 "Organic Tallow - Grass Fed Beef Fat" at bounding box center [858, 231] width 340 height 66
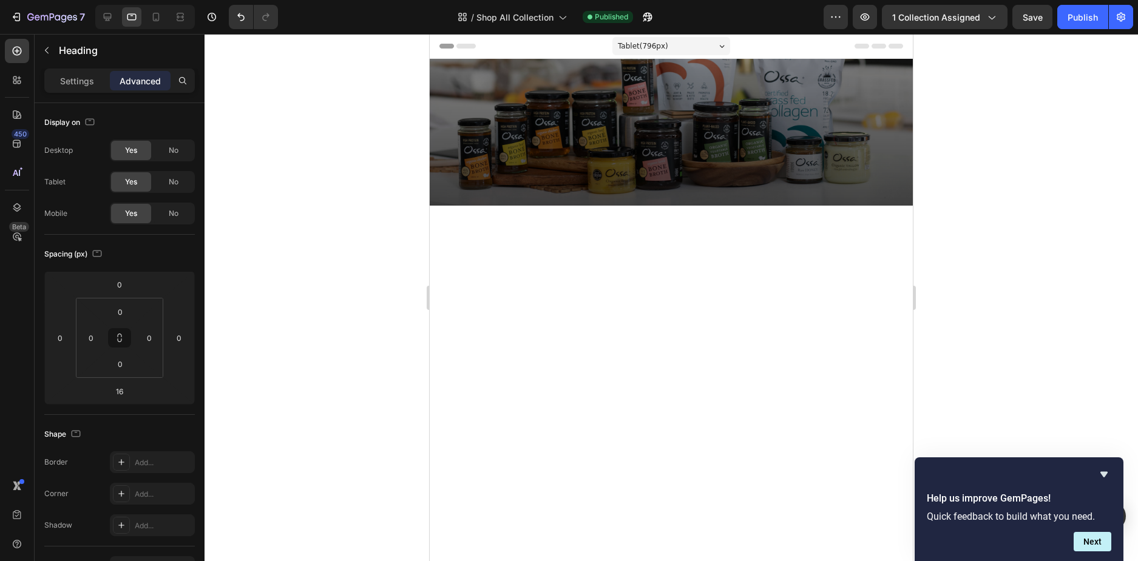
scroll to position [2965, 0]
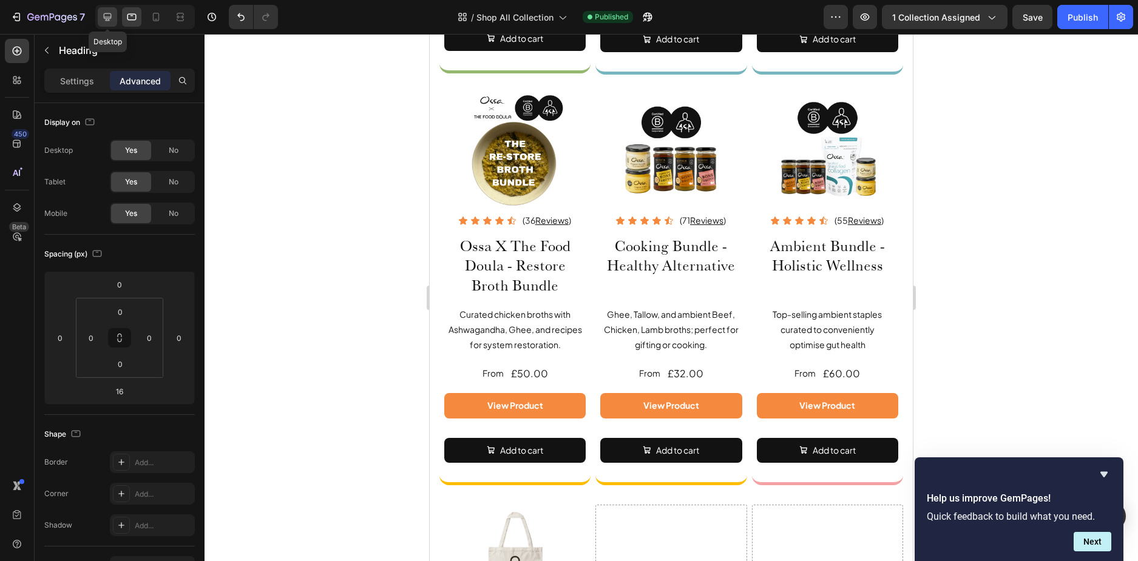
click at [116, 19] on div at bounding box center [107, 16] width 19 height 19
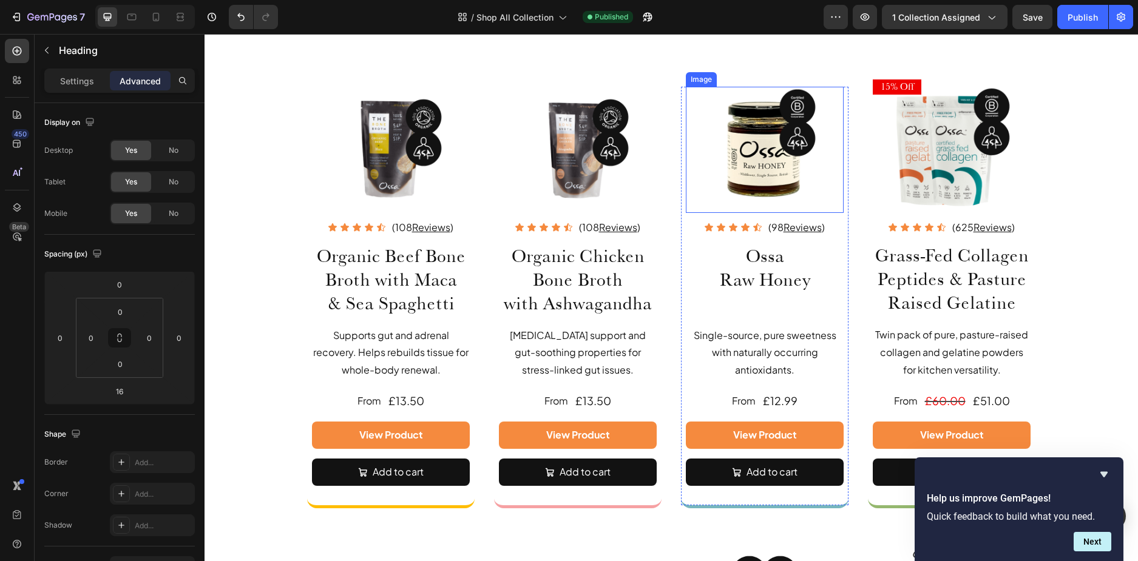
scroll to position [2080, 0]
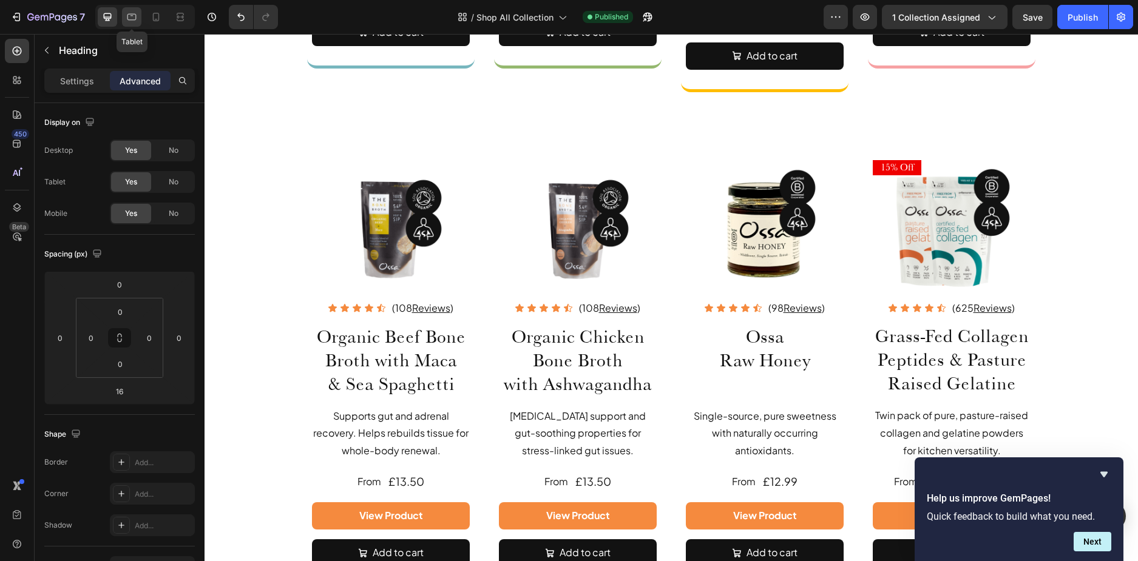
click at [137, 20] on icon at bounding box center [132, 17] width 12 height 12
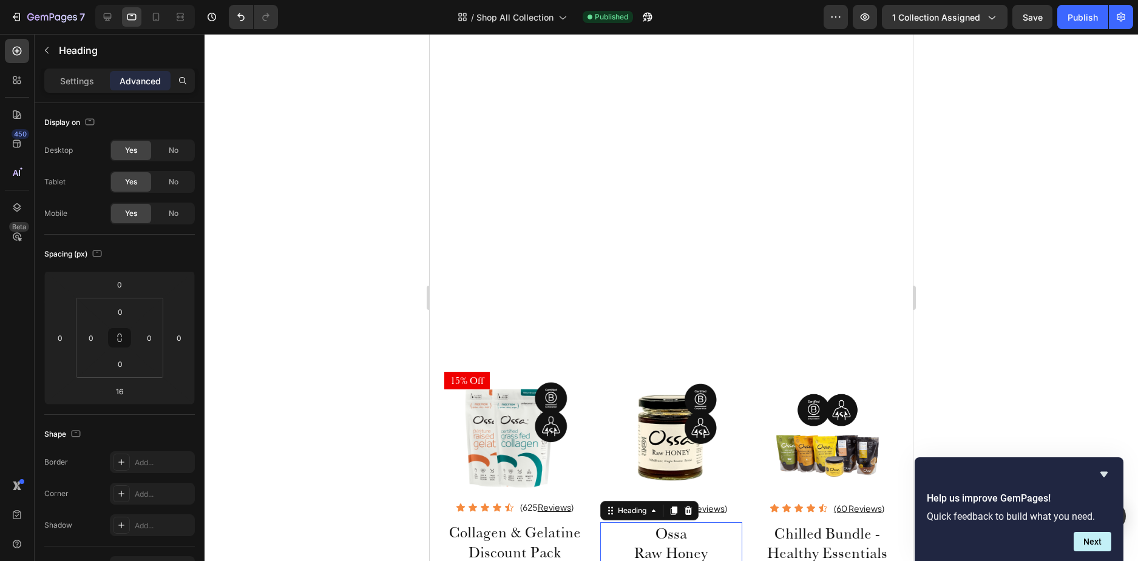
scroll to position [2823, 0]
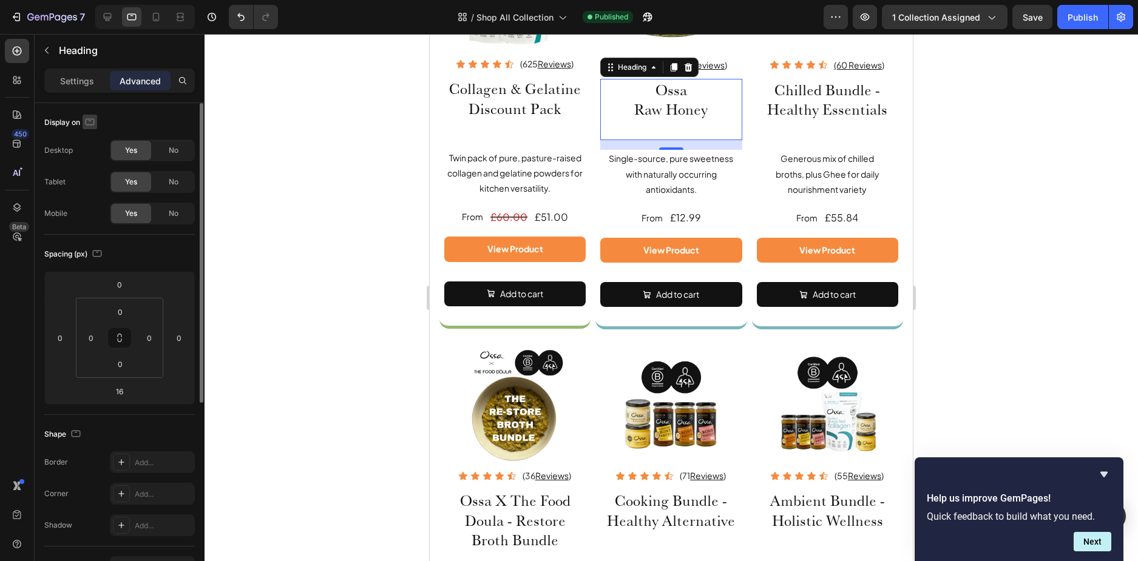
click at [92, 119] on icon "button" at bounding box center [90, 121] width 9 height 7
click at [251, 122] on div at bounding box center [671, 297] width 933 height 527
